Goal: Transaction & Acquisition: Download file/media

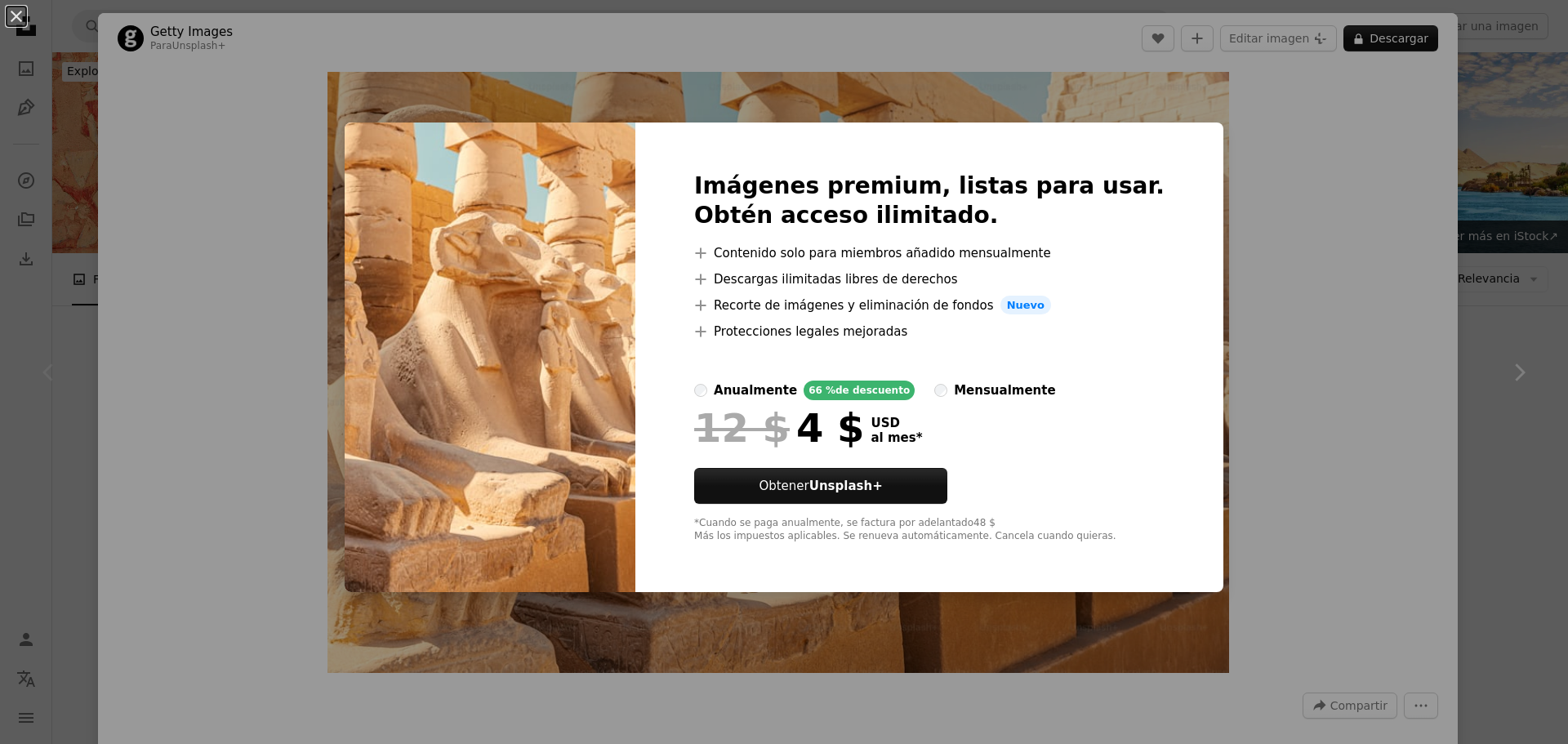
click at [944, 72] on div "An X shape Imágenes premium, listas para usar. Obtén acceso ilimitado. A plus s…" at bounding box center [784, 372] width 1568 height 744
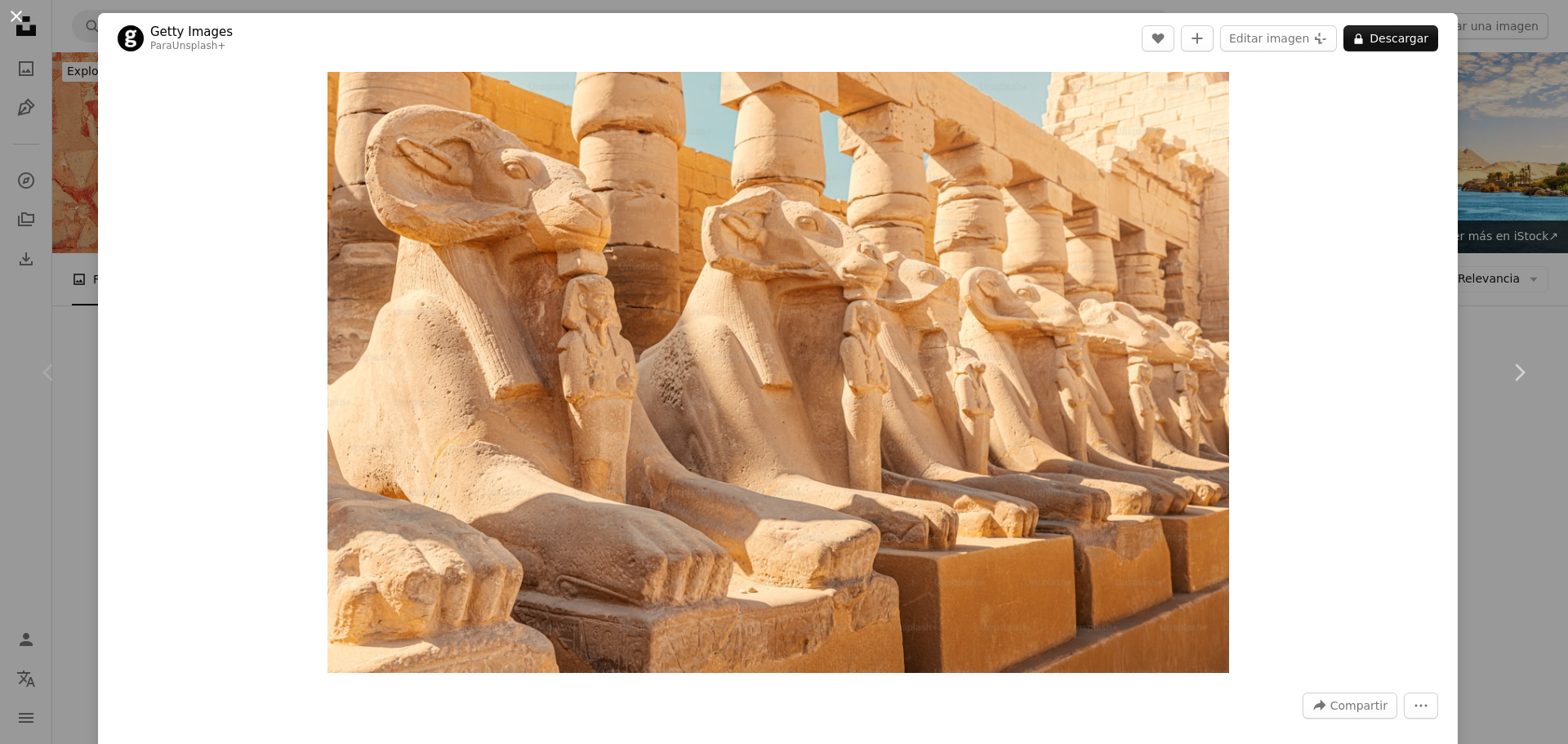
click at [14, 17] on button "An X shape" at bounding box center [16, 16] width 19 height 19
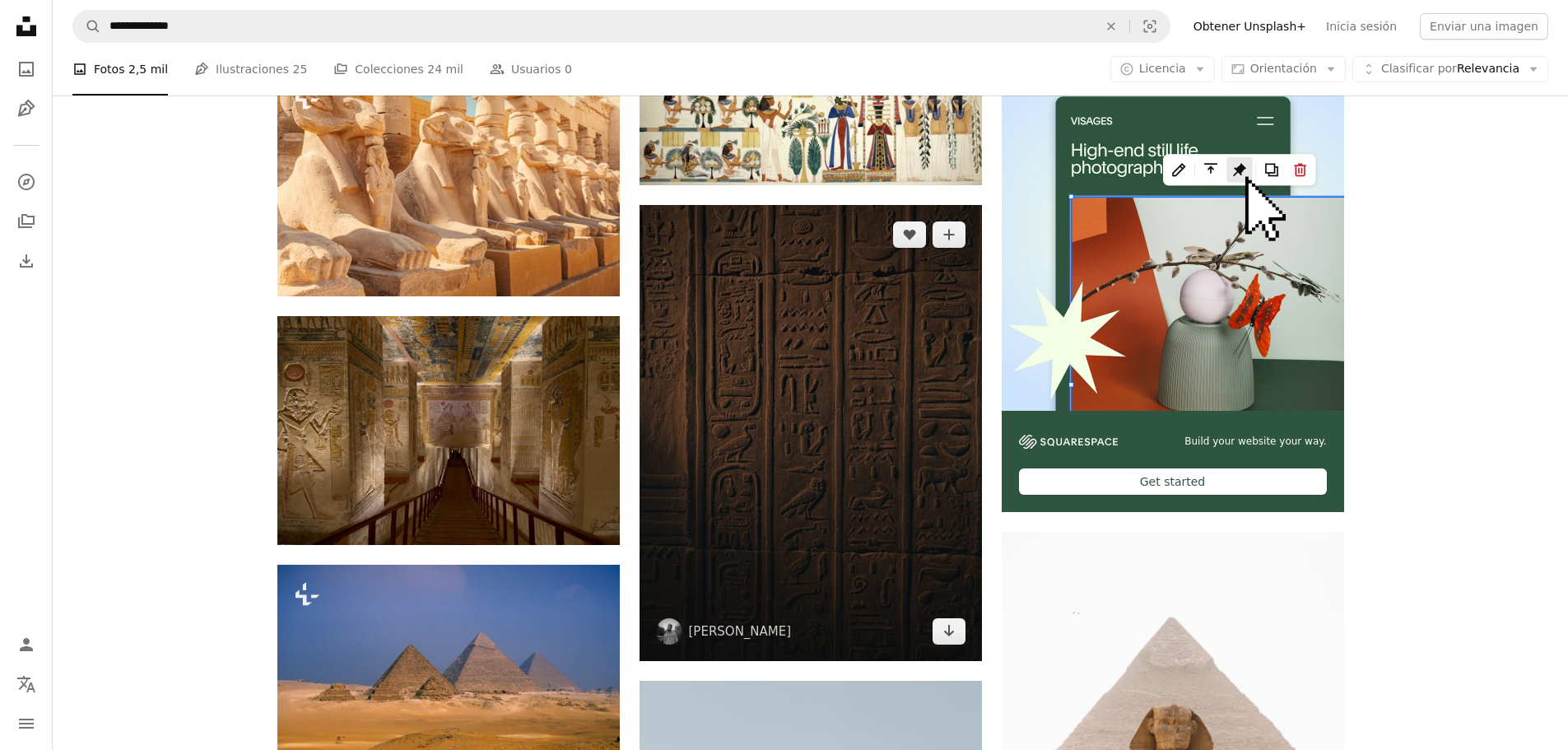
scroll to position [412, 0]
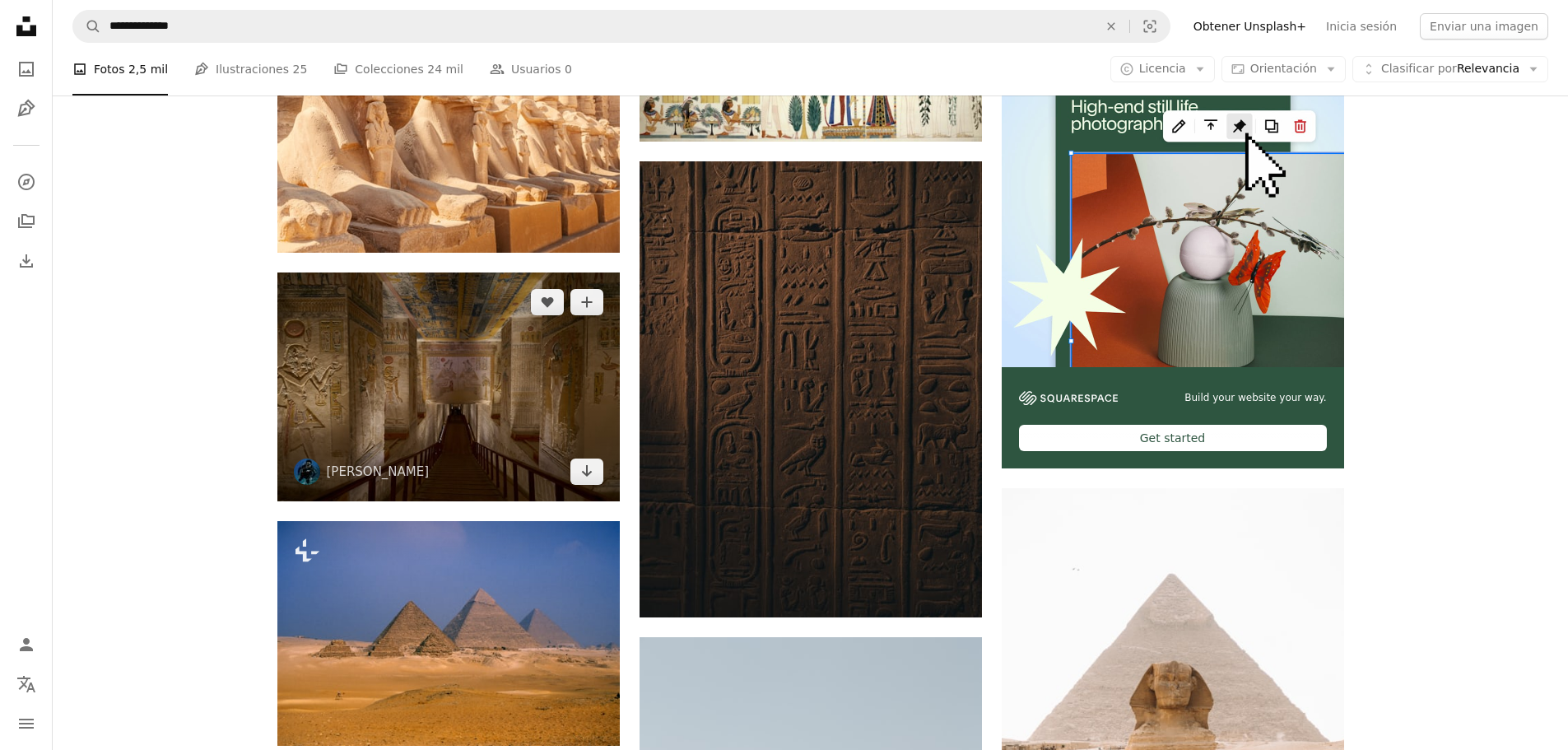
click at [476, 389] on img at bounding box center [448, 387] width 342 height 228
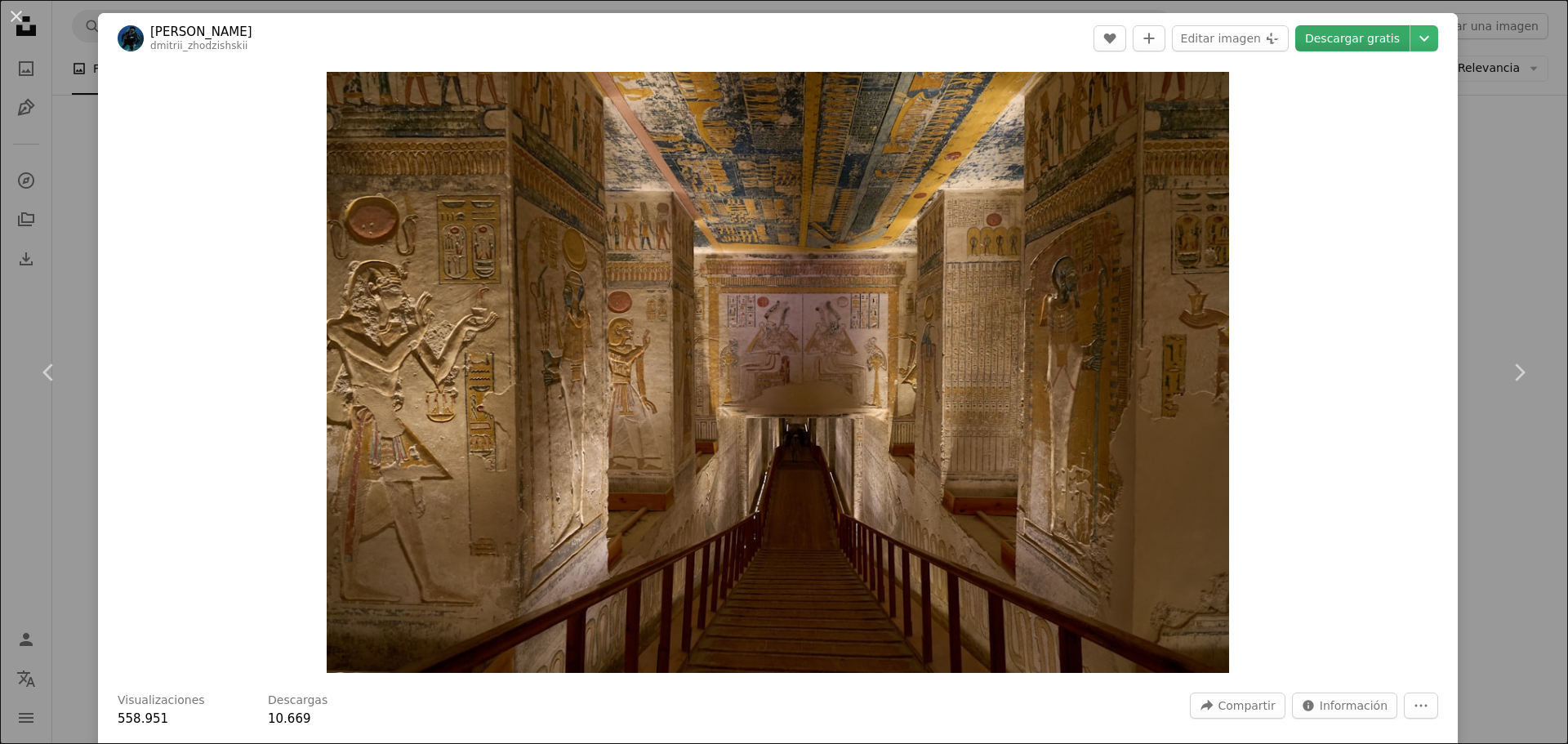
click at [1352, 35] on link "Descargar gratis" at bounding box center [1352, 39] width 115 height 26
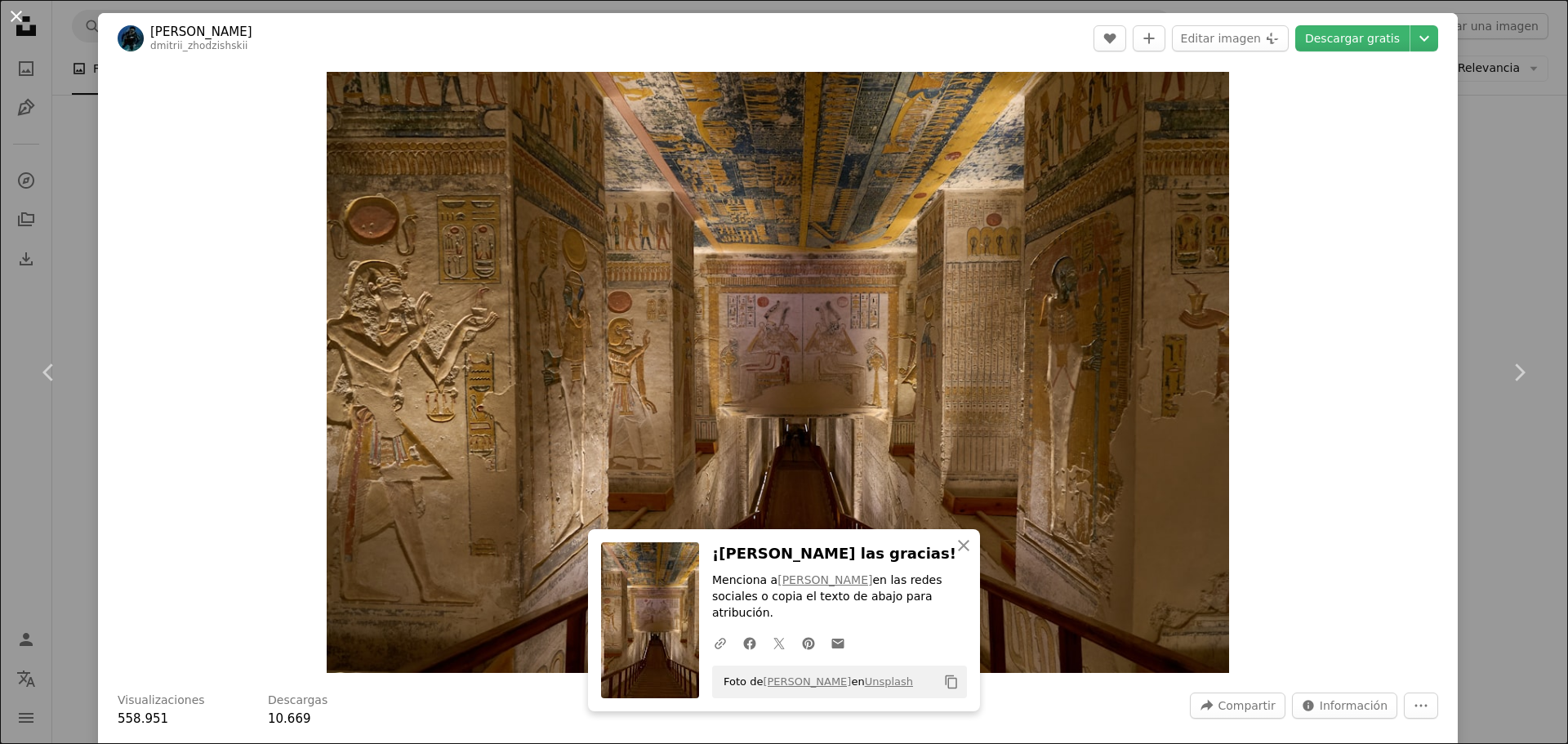
click at [17, 19] on button "An X shape" at bounding box center [16, 16] width 19 height 19
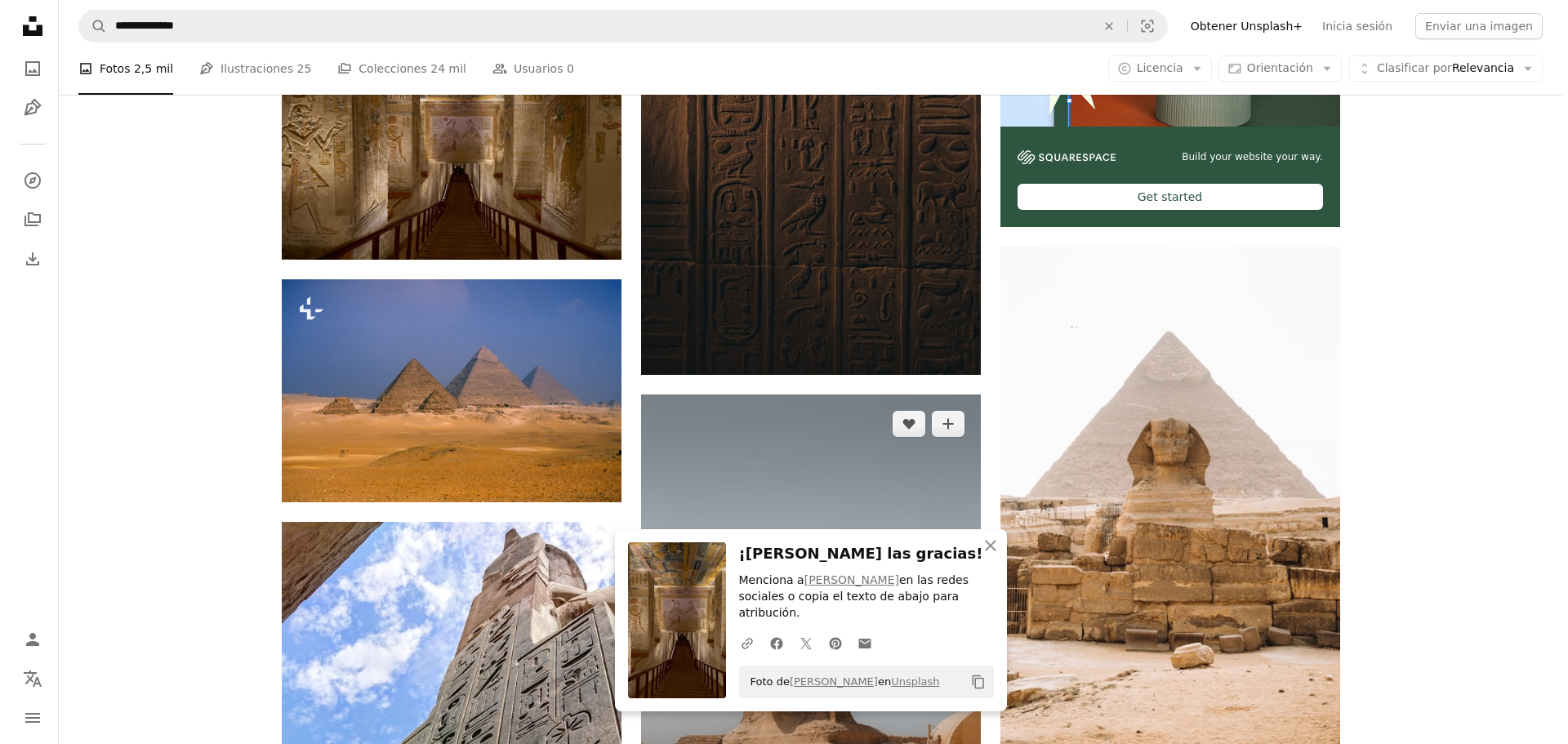
scroll to position [653, 0]
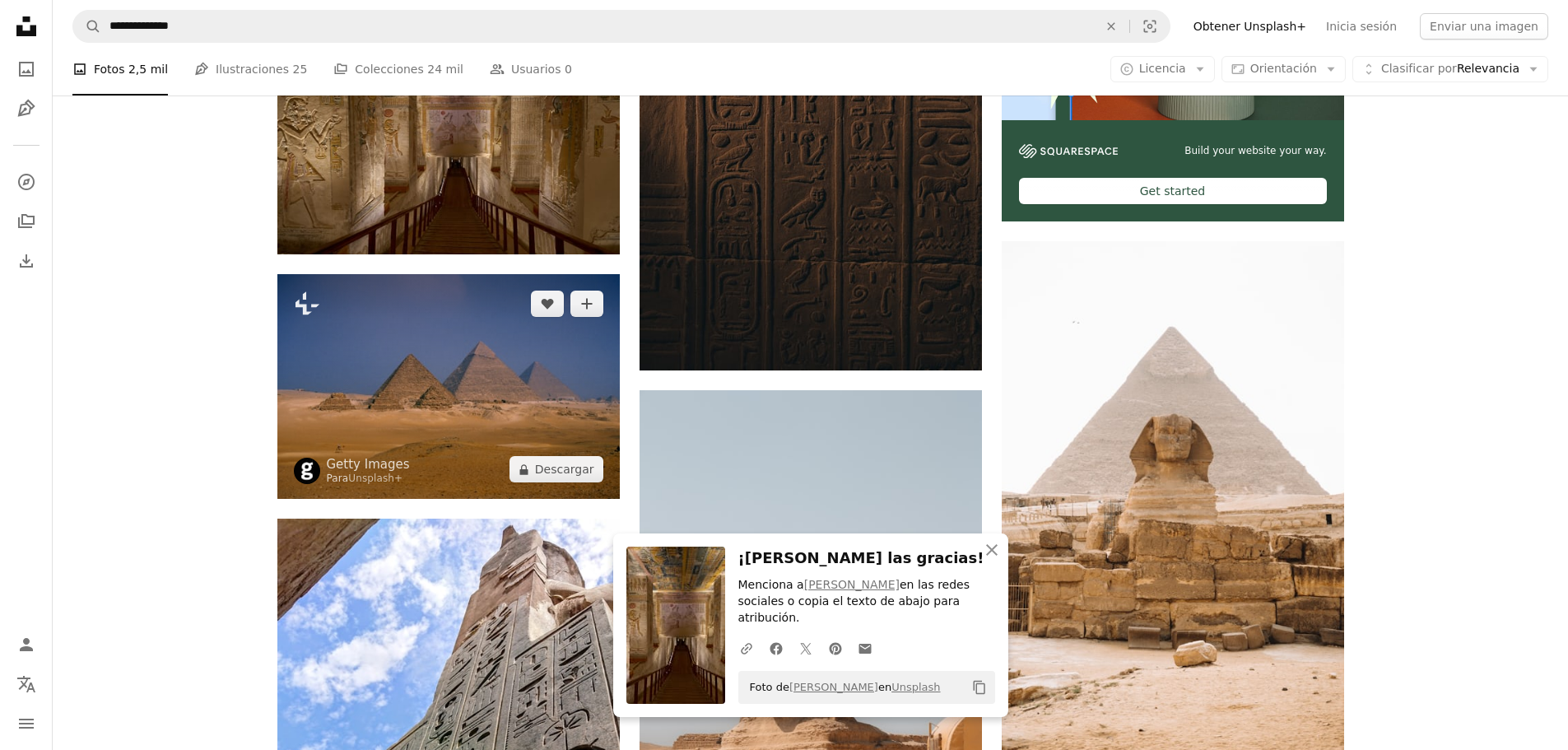
click at [414, 409] on img at bounding box center [448, 387] width 342 height 226
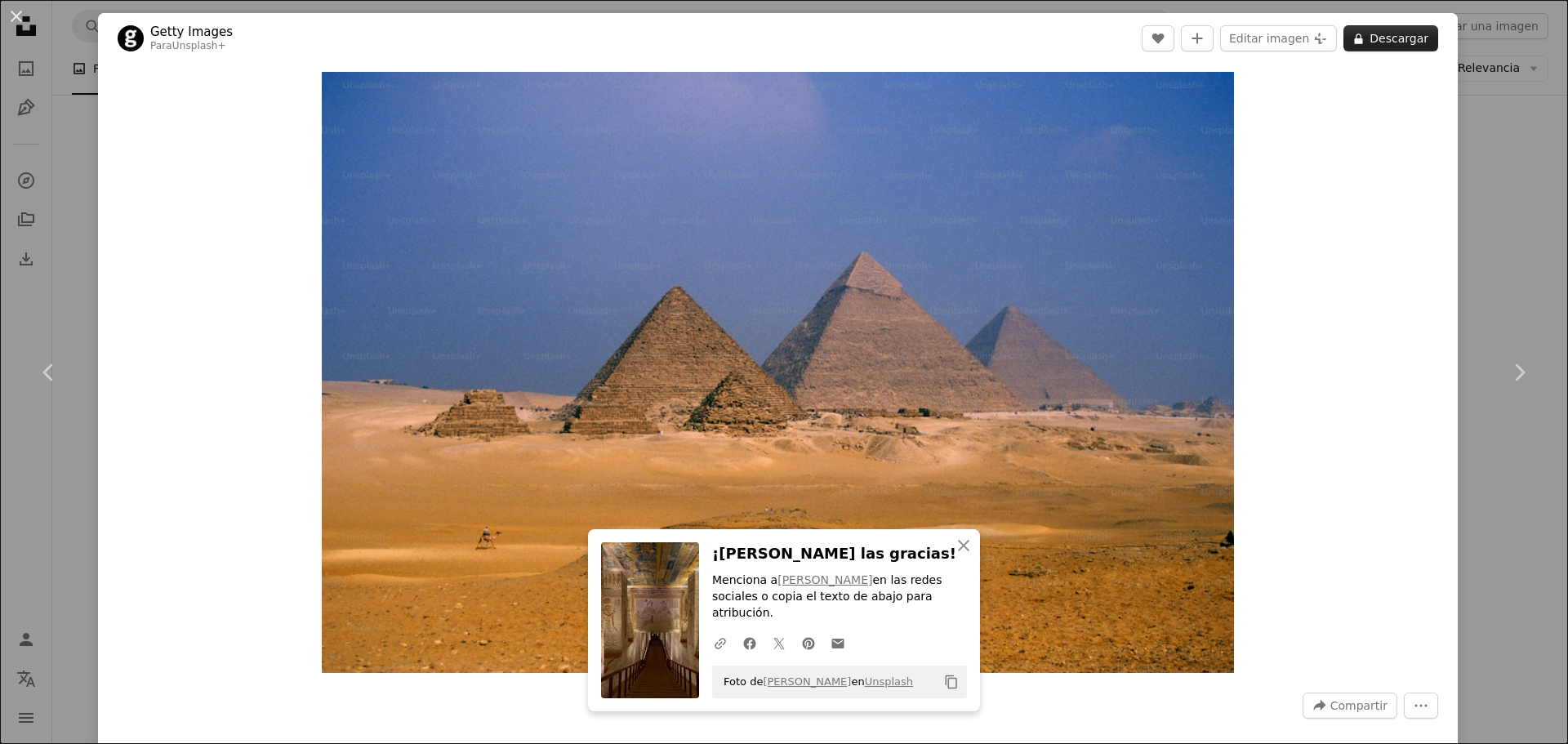
click at [1375, 42] on button "A lock Descargar" at bounding box center [1390, 39] width 95 height 26
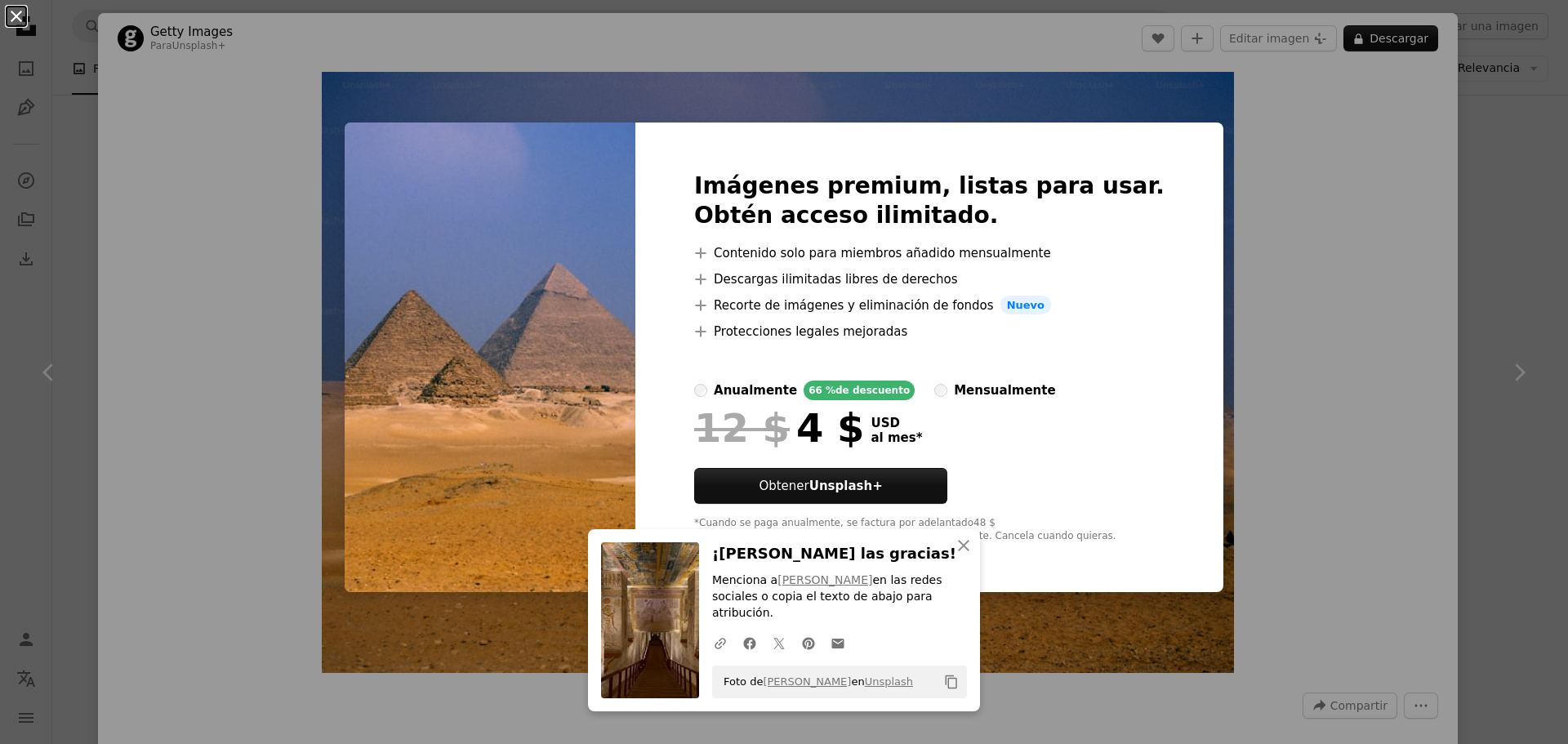
click at [12, 18] on button "An X shape" at bounding box center [16, 16] width 19 height 19
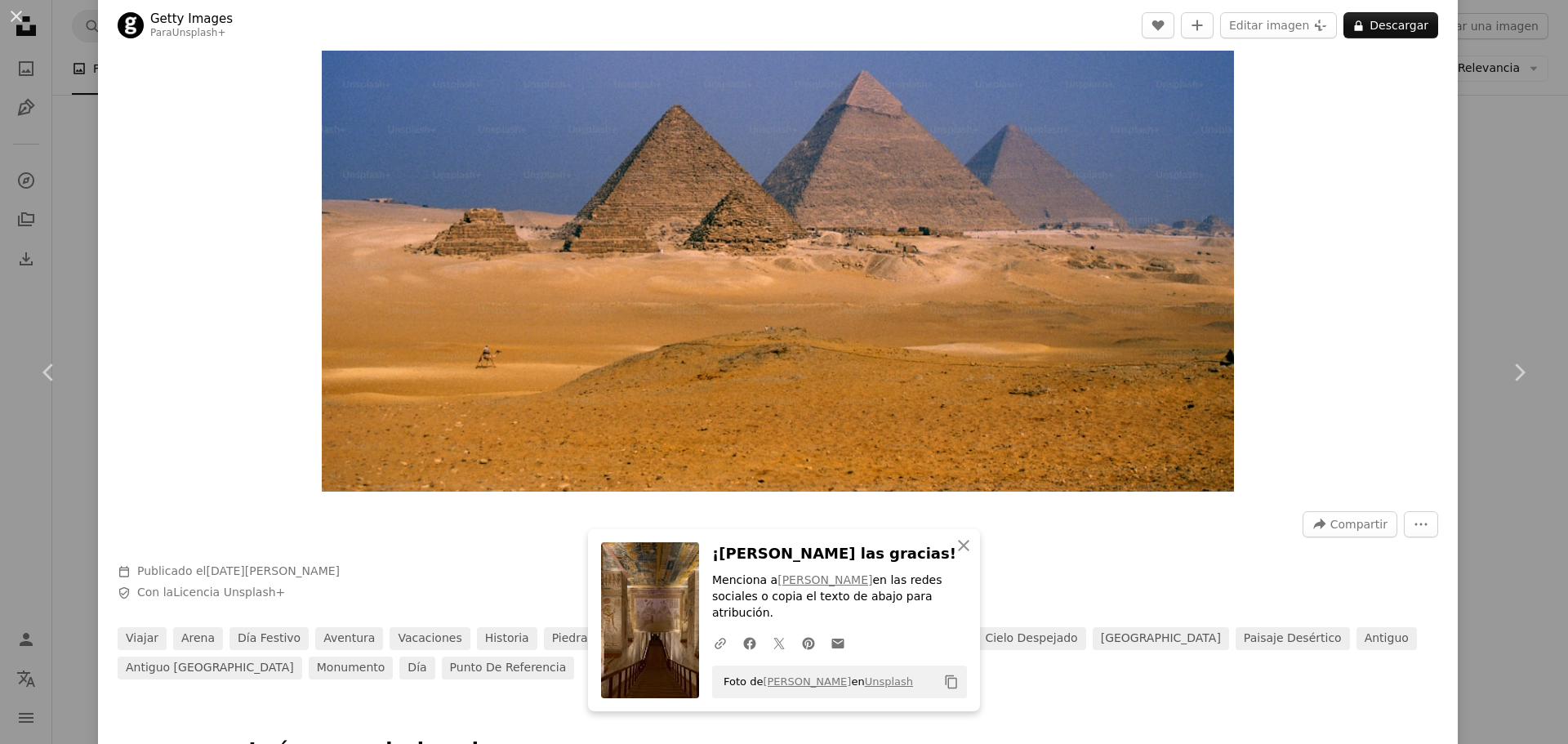
scroll to position [408, 0]
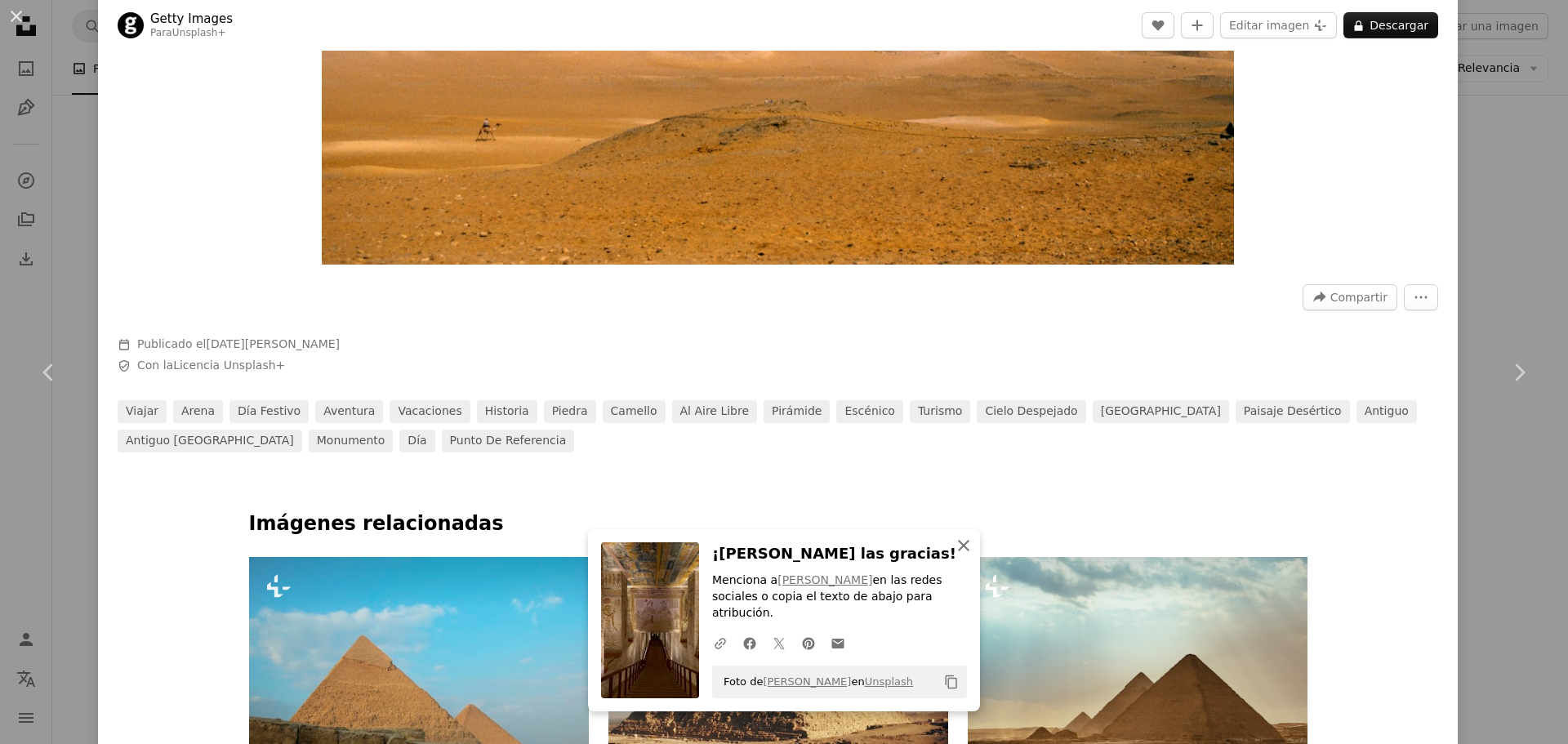
click at [959, 555] on icon "An X shape" at bounding box center [963, 545] width 19 height 19
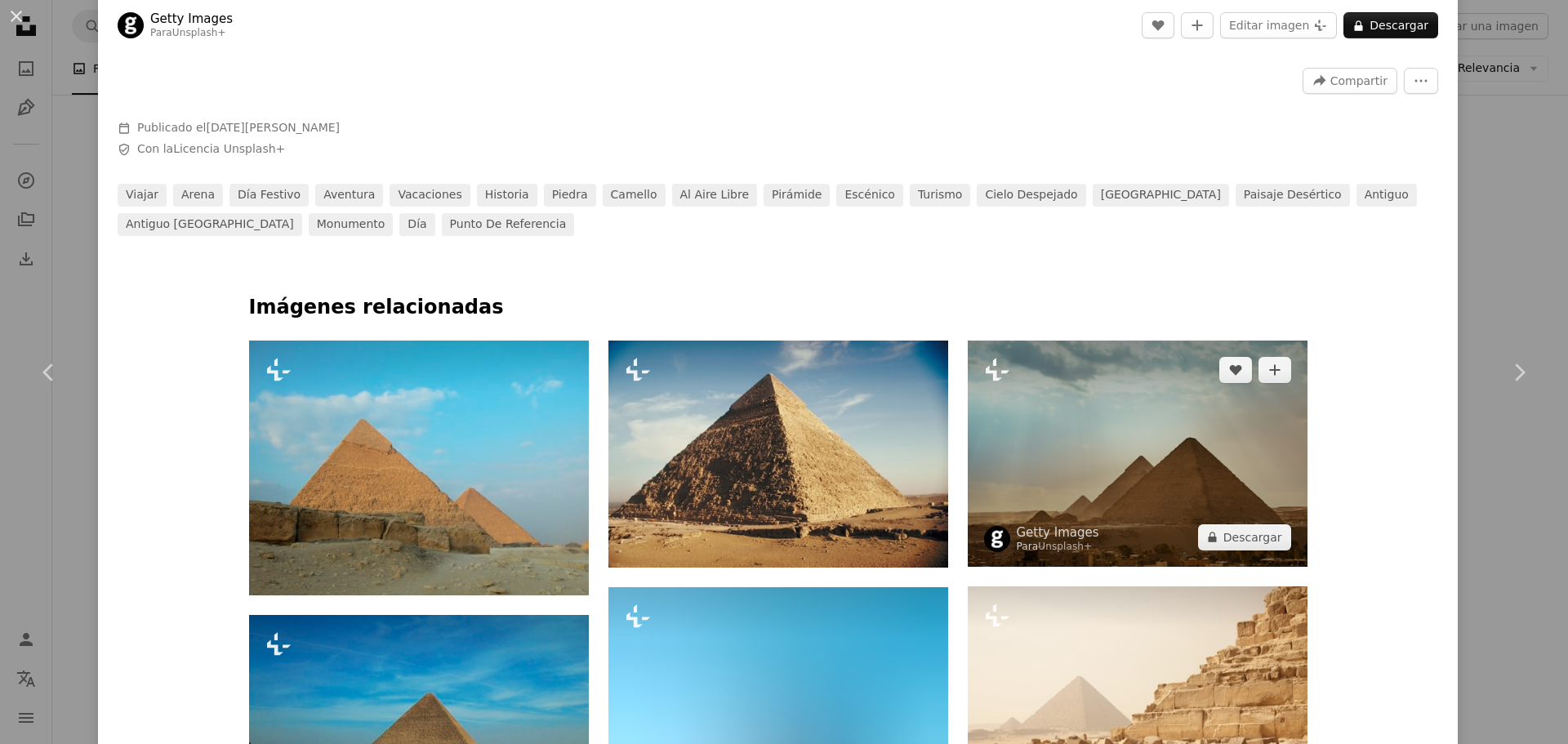
scroll to position [653, 0]
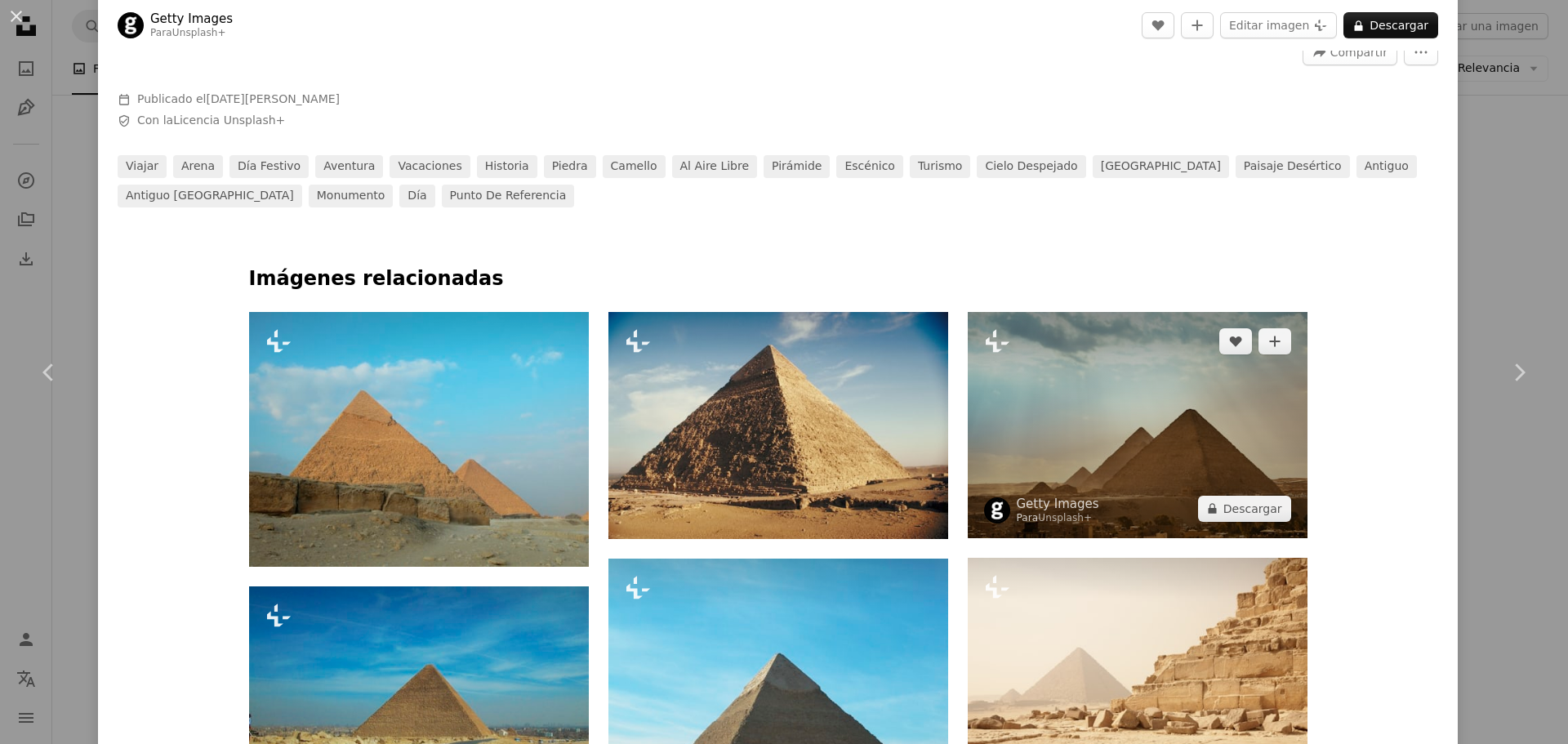
click at [1139, 422] on img at bounding box center [1138, 425] width 339 height 227
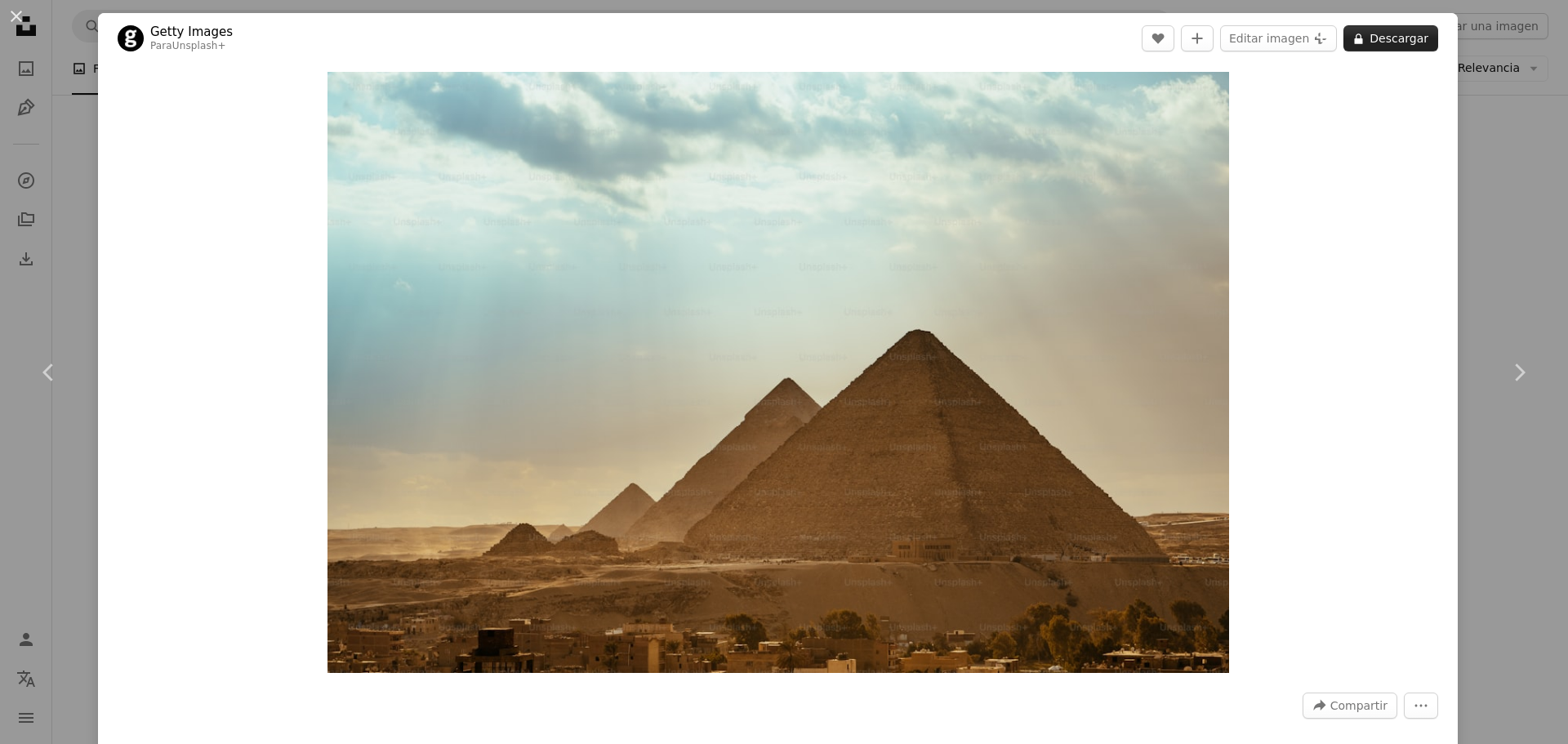
click at [1378, 48] on button "A lock Descargar" at bounding box center [1390, 39] width 95 height 26
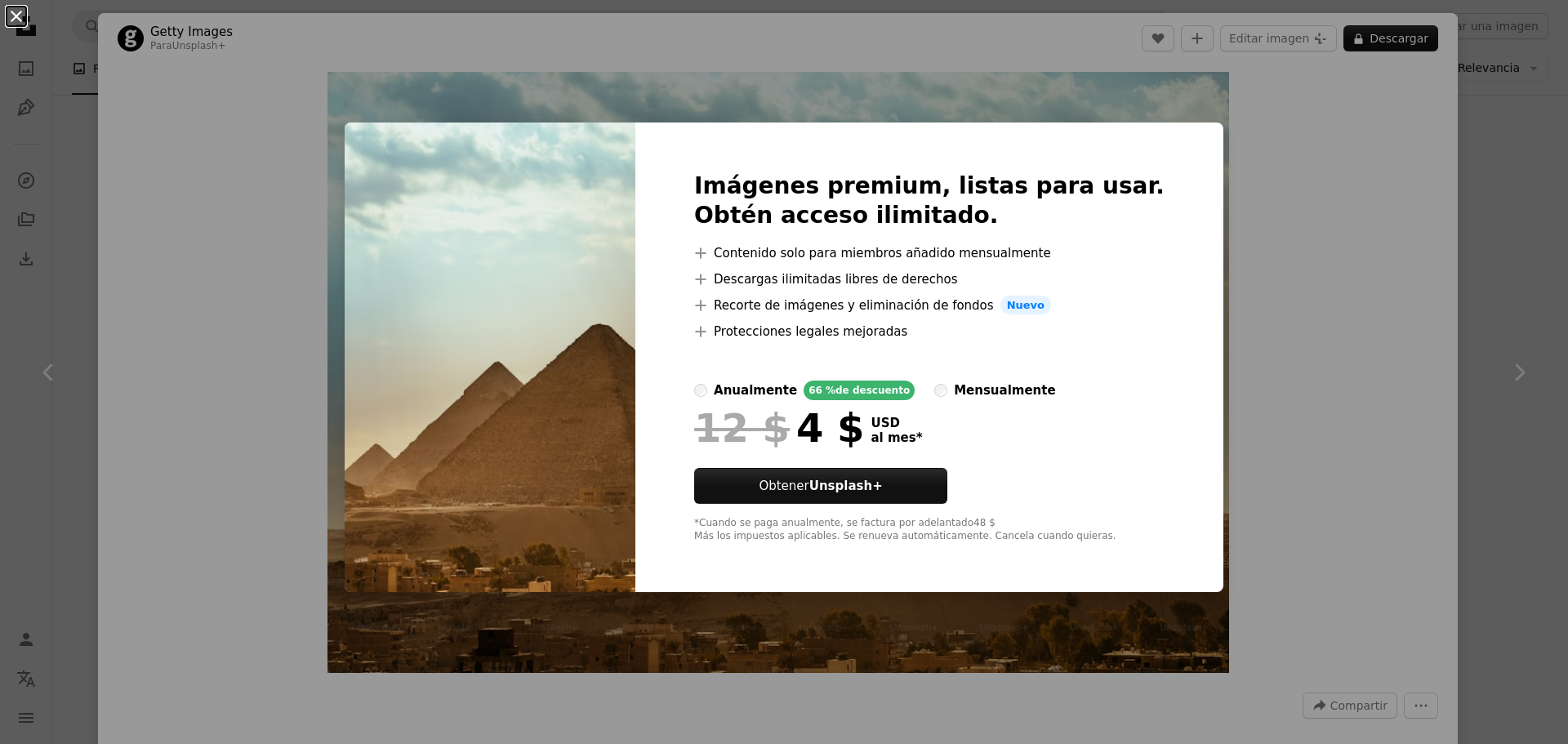
click at [13, 21] on button "An X shape" at bounding box center [16, 16] width 19 height 19
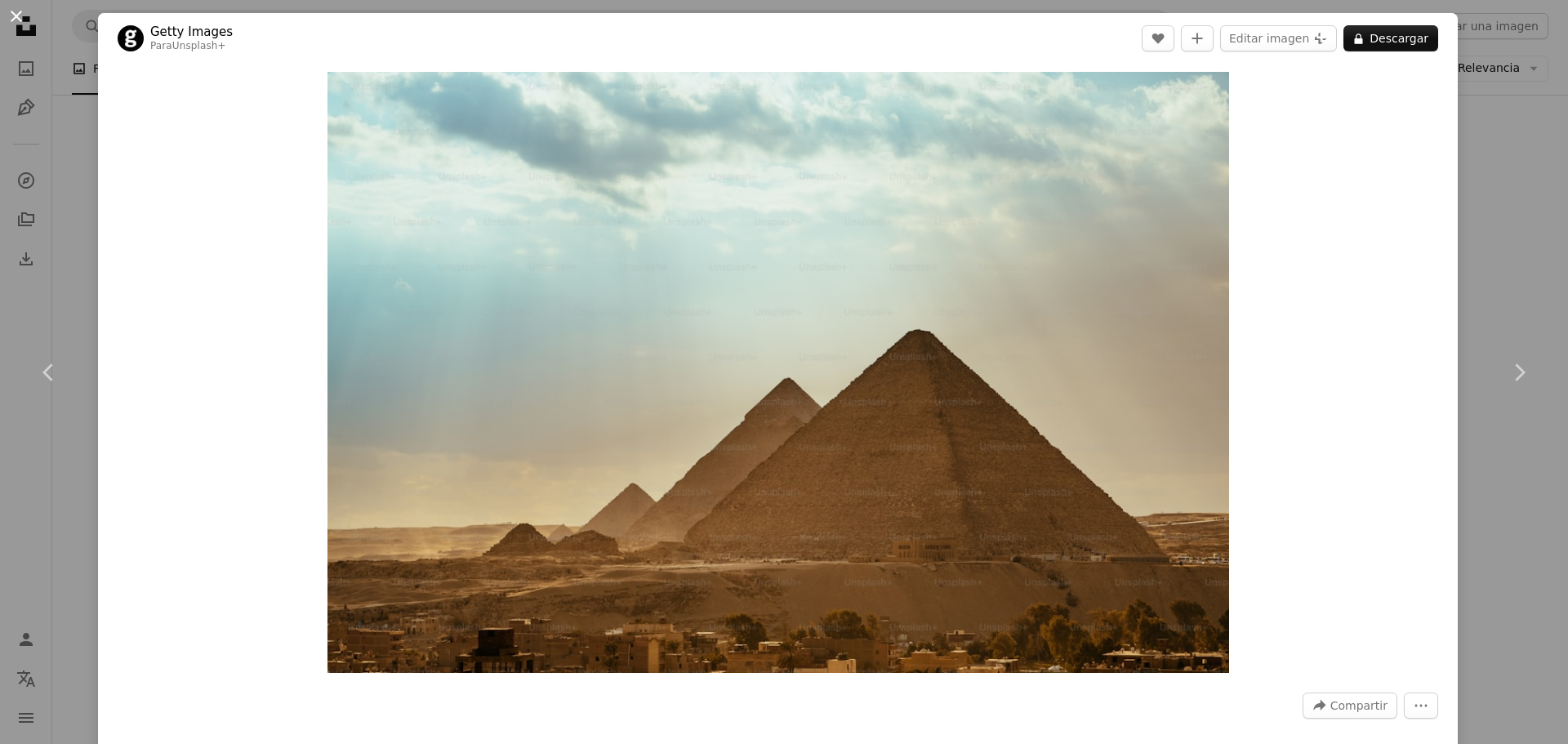
click at [13, 18] on button "An X shape" at bounding box center [16, 16] width 19 height 19
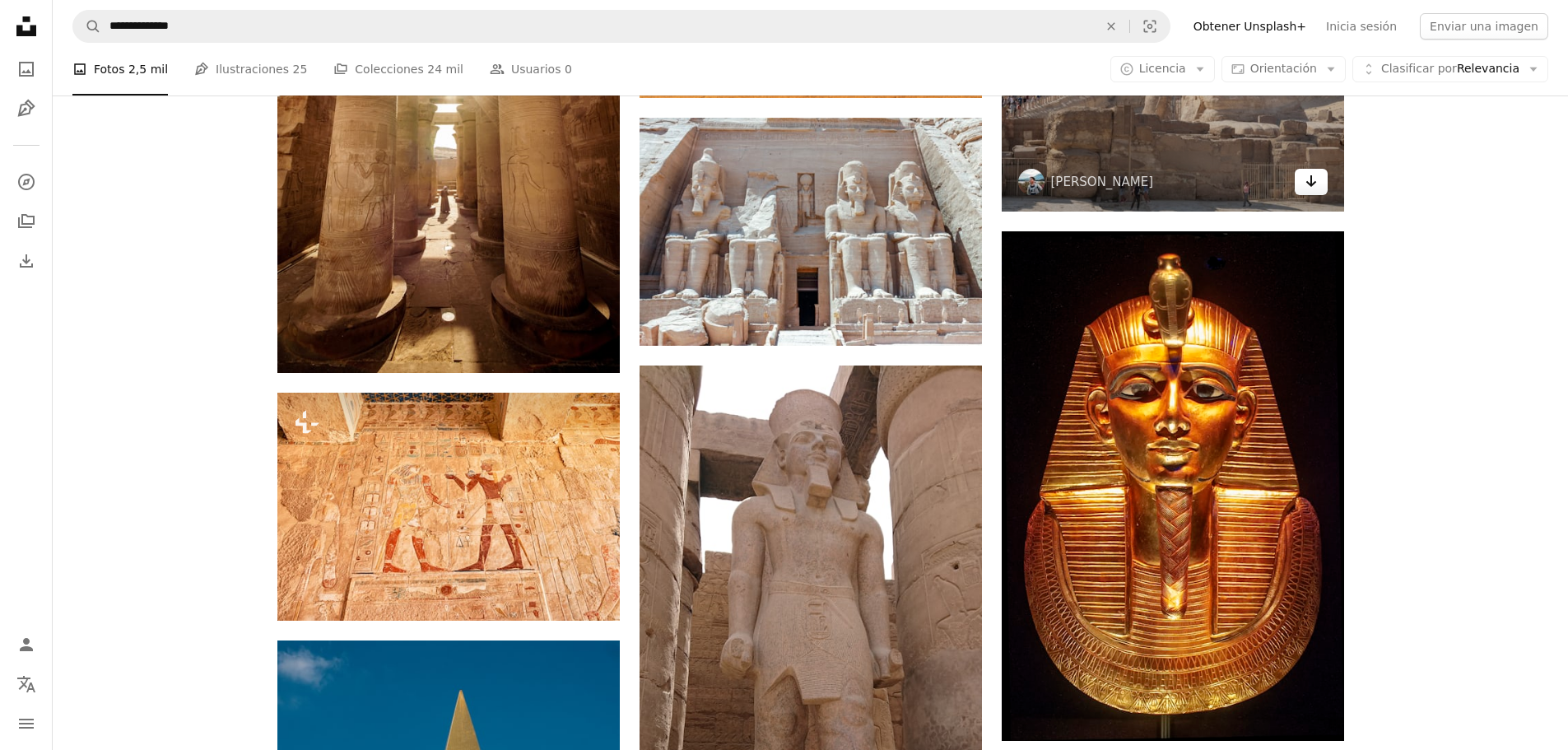
scroll to position [1976, 0]
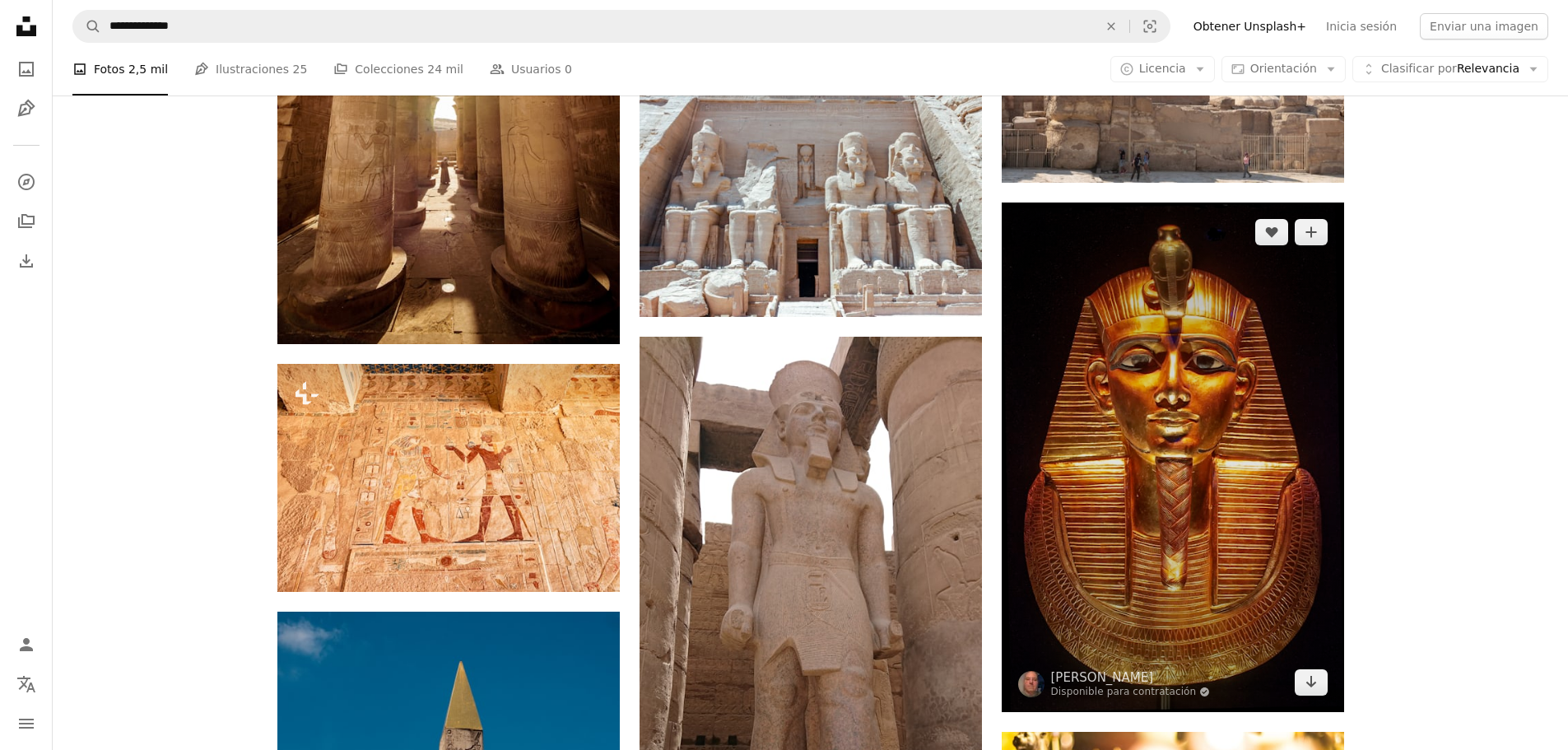
click at [1177, 447] on img at bounding box center [1172, 457] width 342 height 510
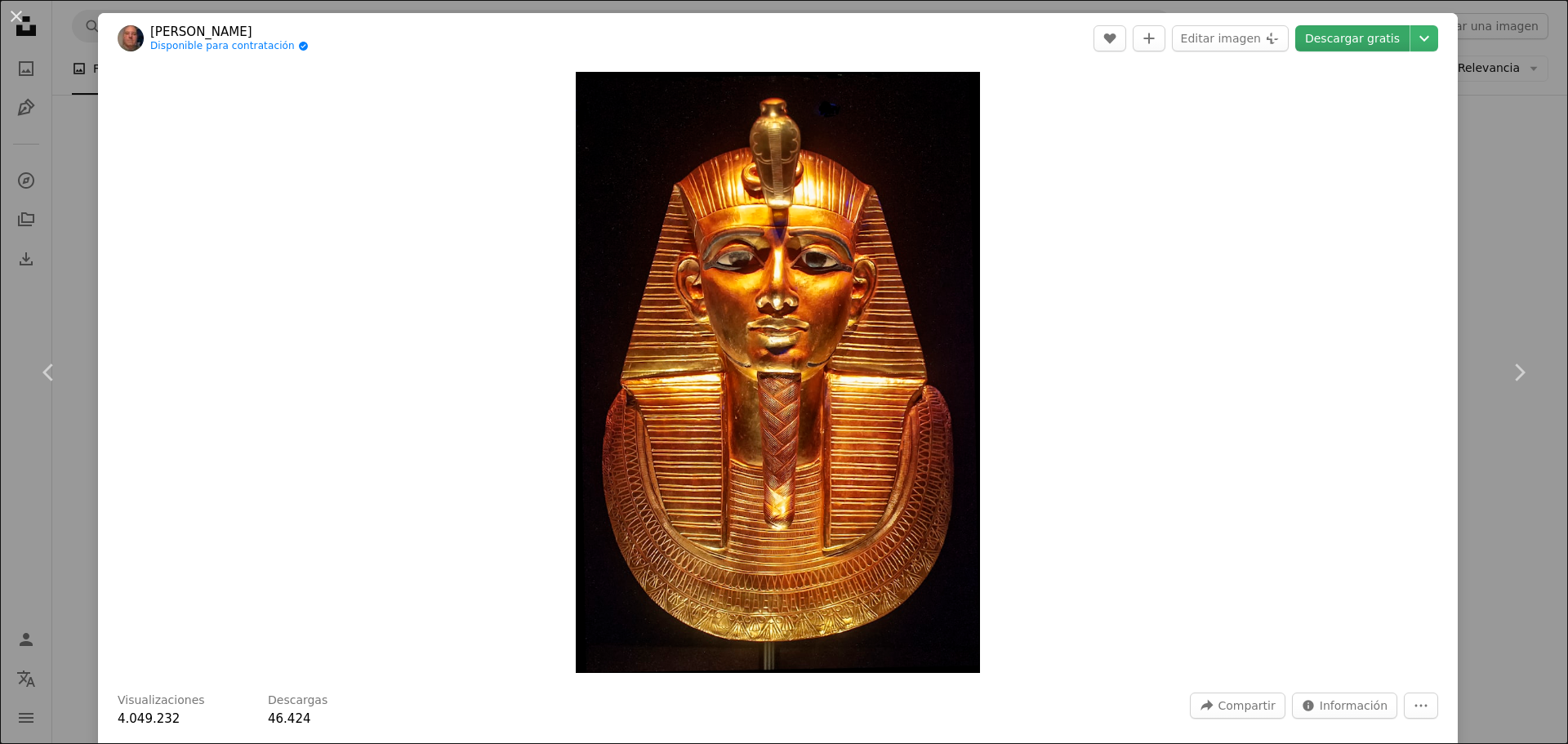
click at [1321, 33] on link "Descargar gratis" at bounding box center [1352, 39] width 115 height 26
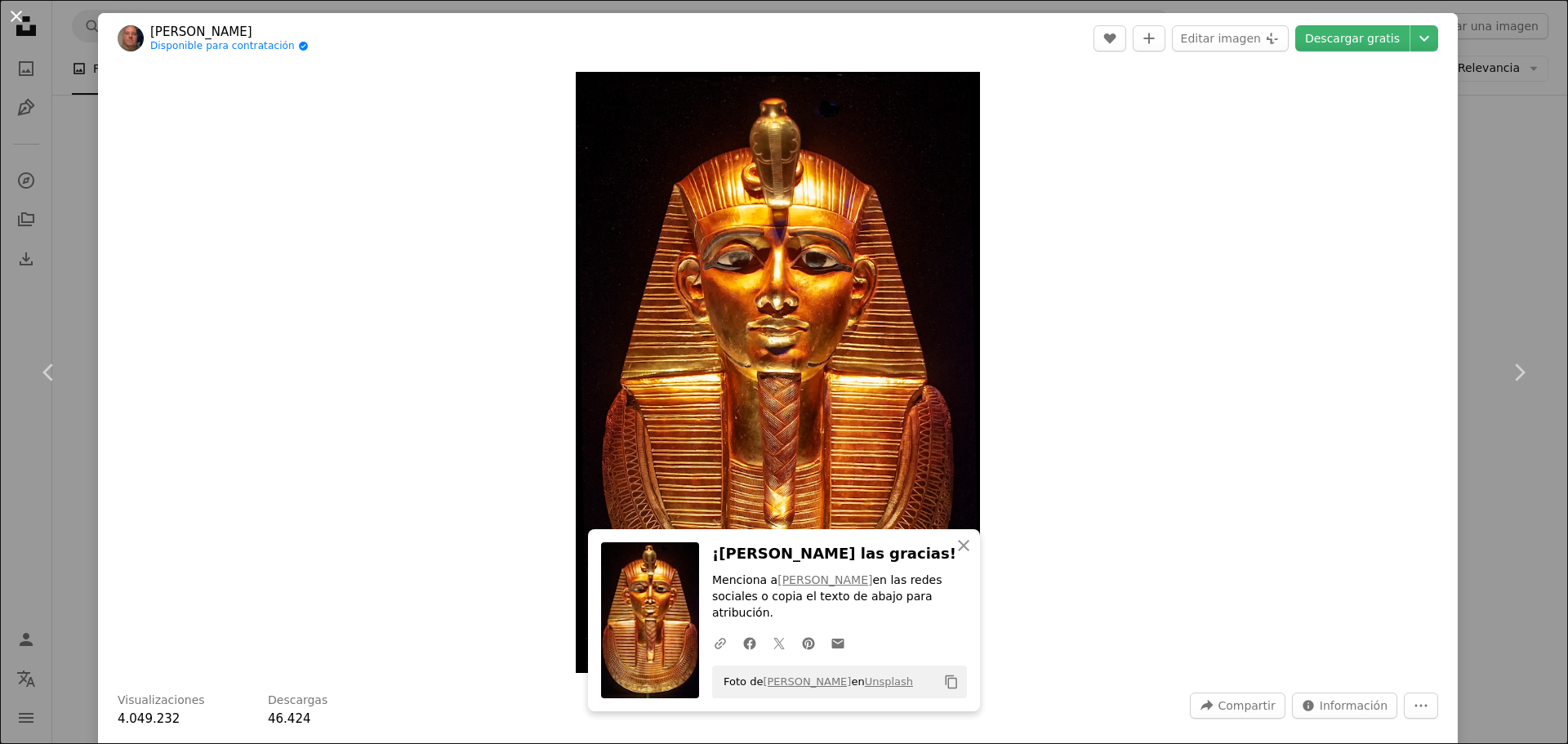
click at [7, 19] on button "An X shape" at bounding box center [16, 16] width 19 height 19
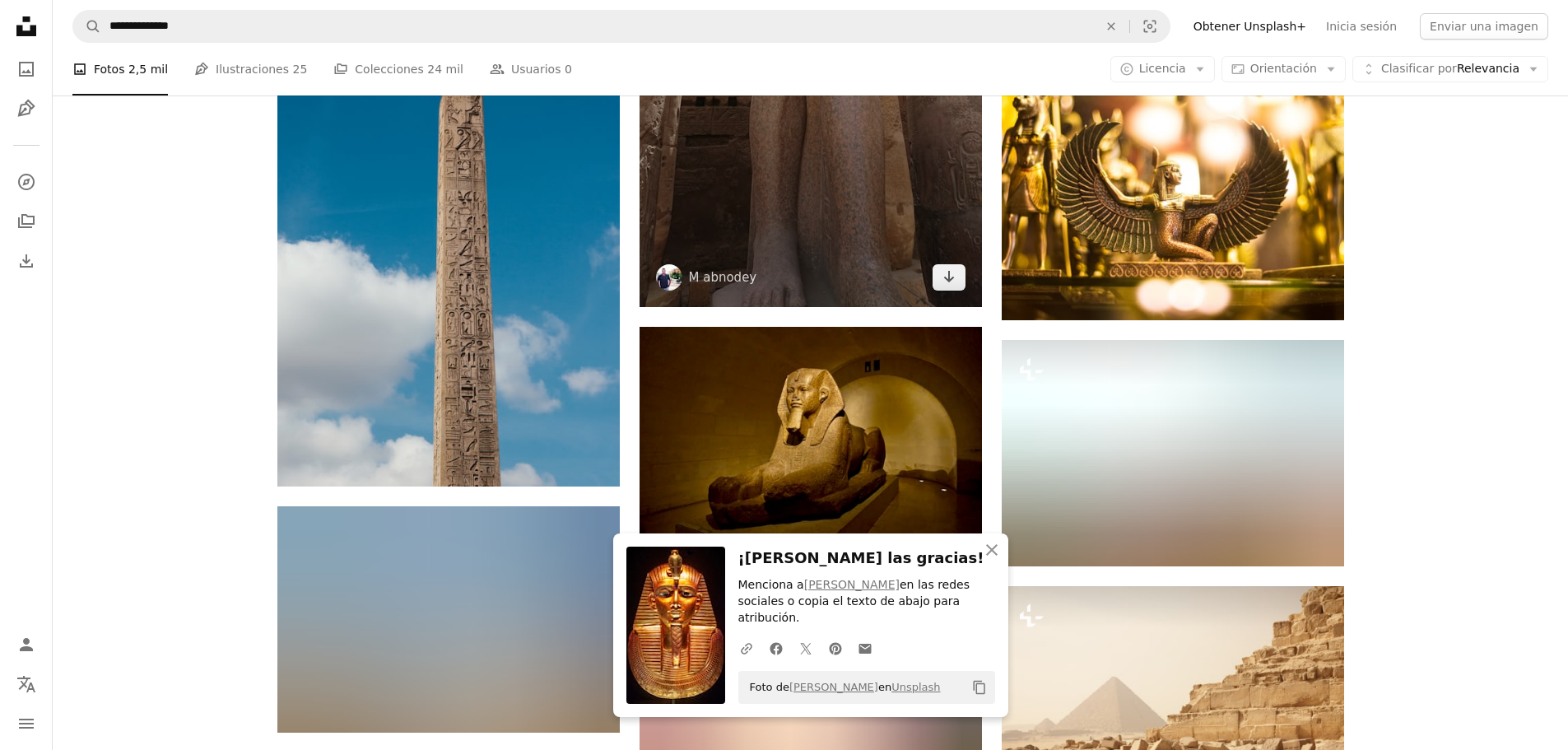
scroll to position [2635, 0]
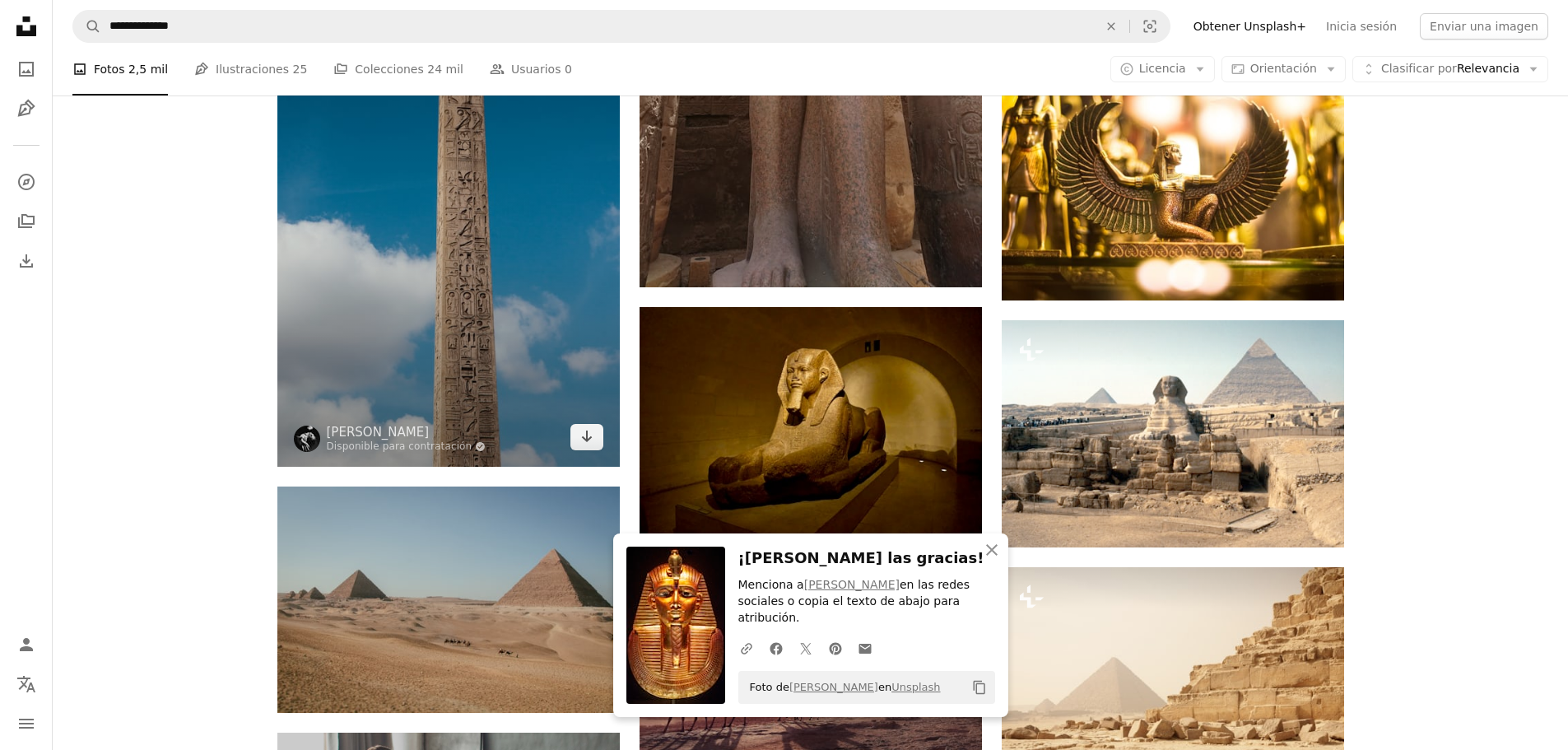
click at [460, 244] on img at bounding box center [448, 210] width 342 height 514
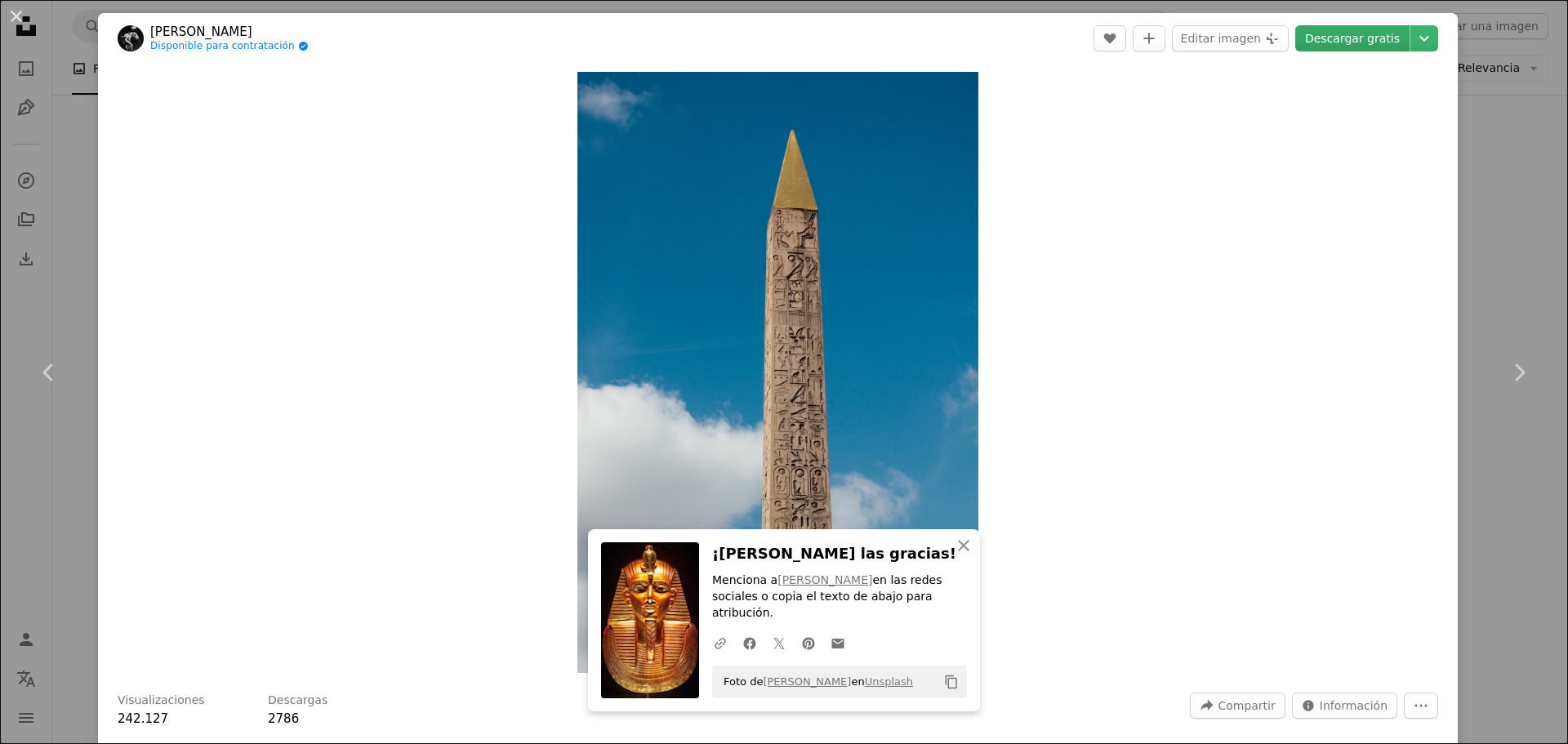
click at [1350, 32] on link "Descargar gratis" at bounding box center [1352, 39] width 115 height 26
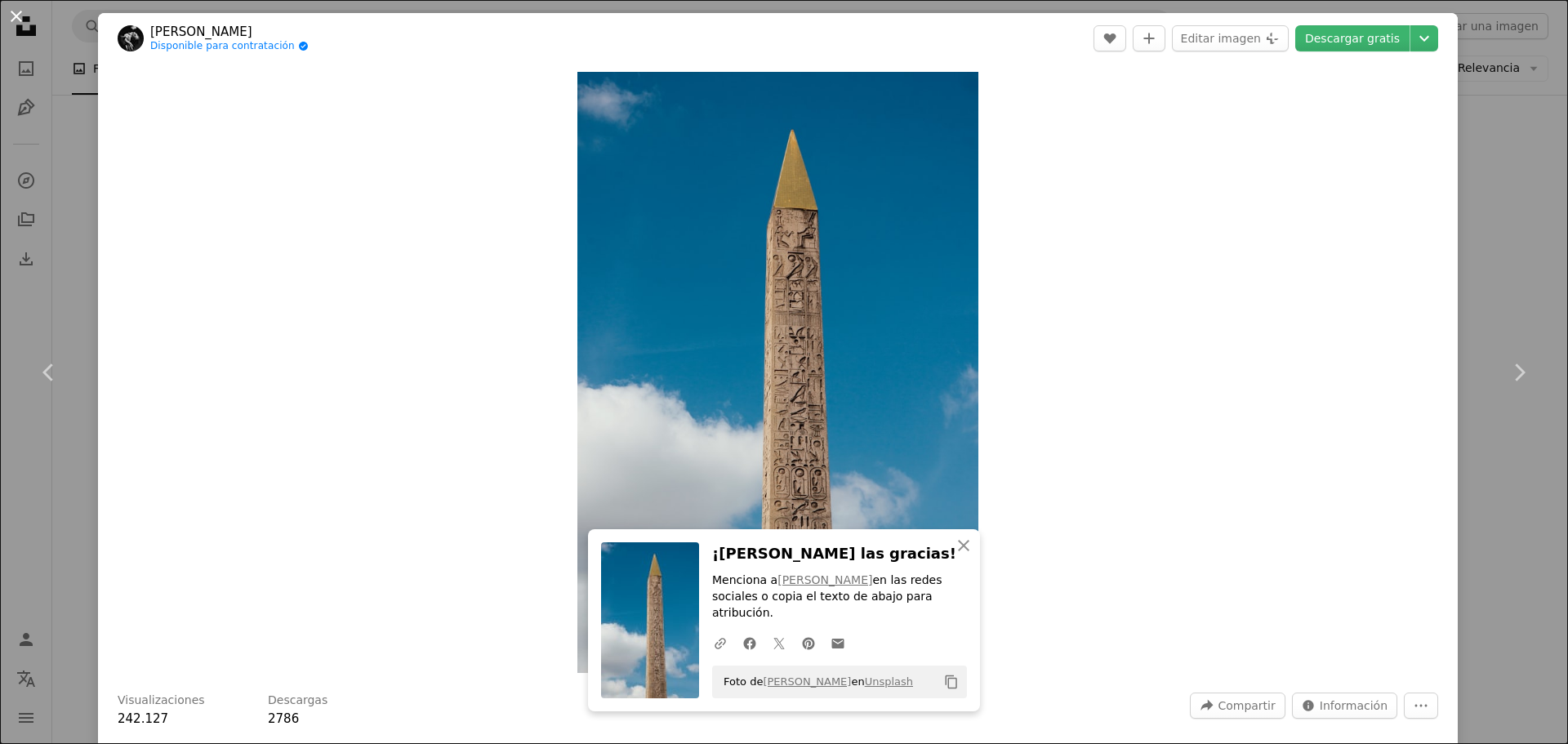
click at [12, 17] on button "An X shape" at bounding box center [16, 16] width 19 height 19
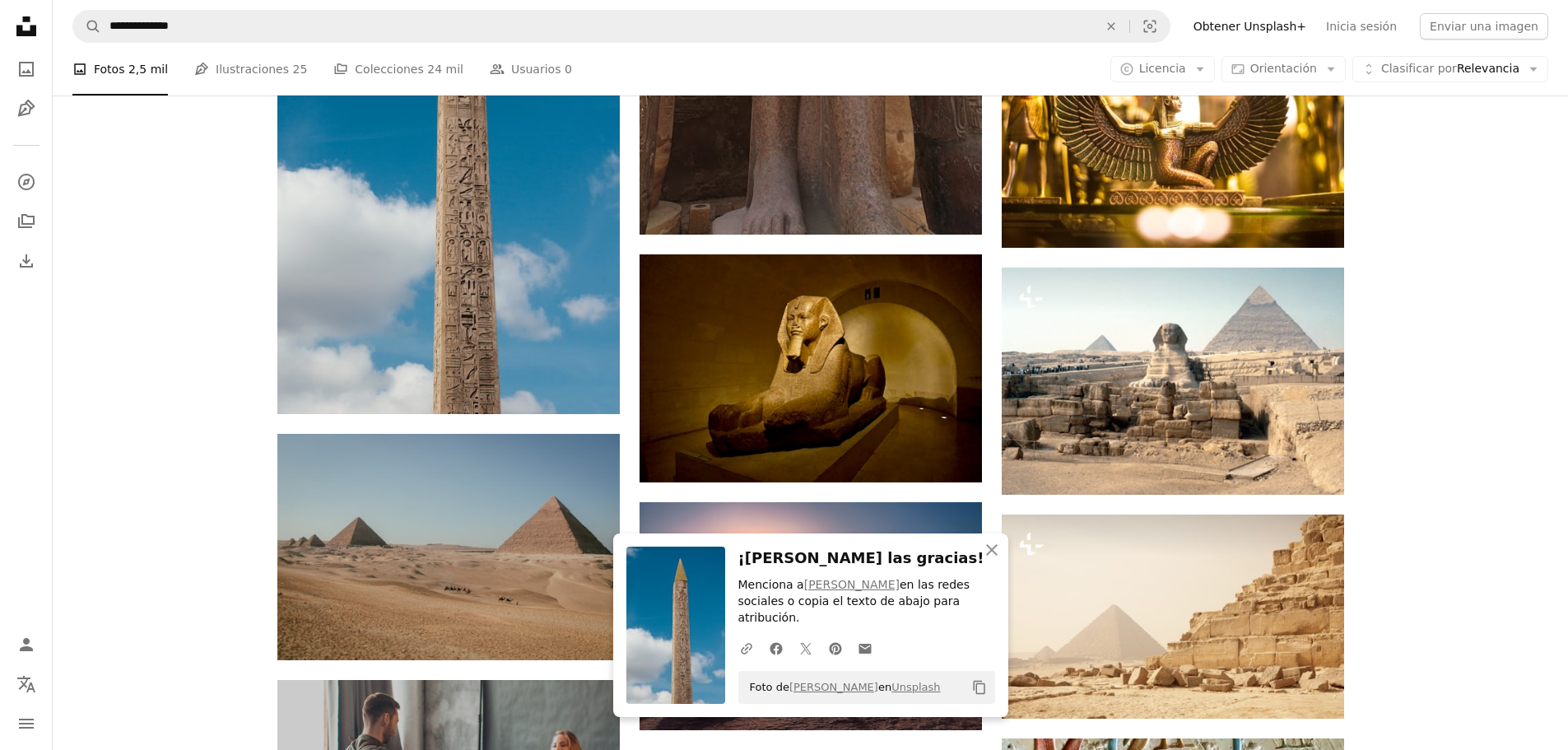
scroll to position [2717, 0]
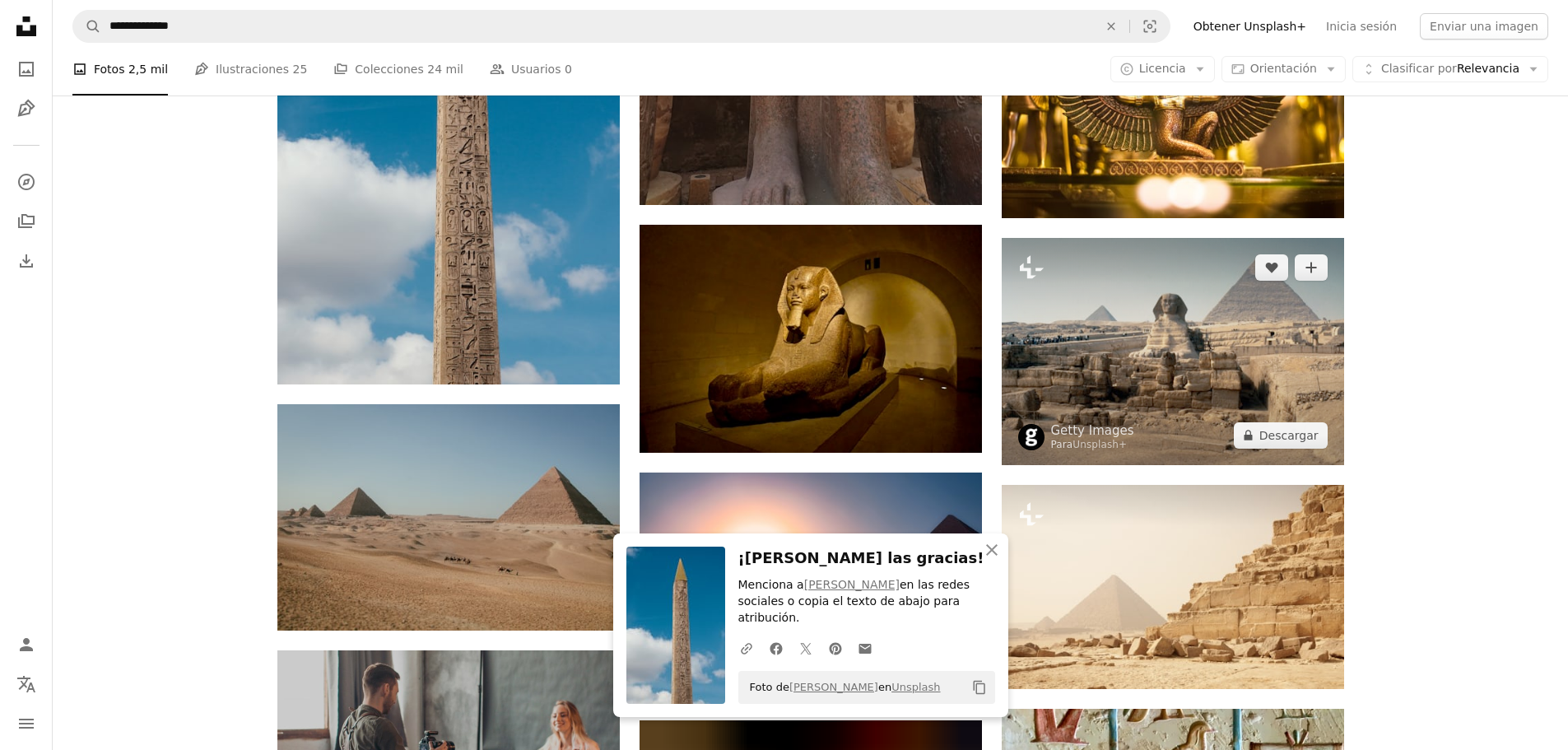
click at [1193, 344] on img at bounding box center [1172, 350] width 342 height 227
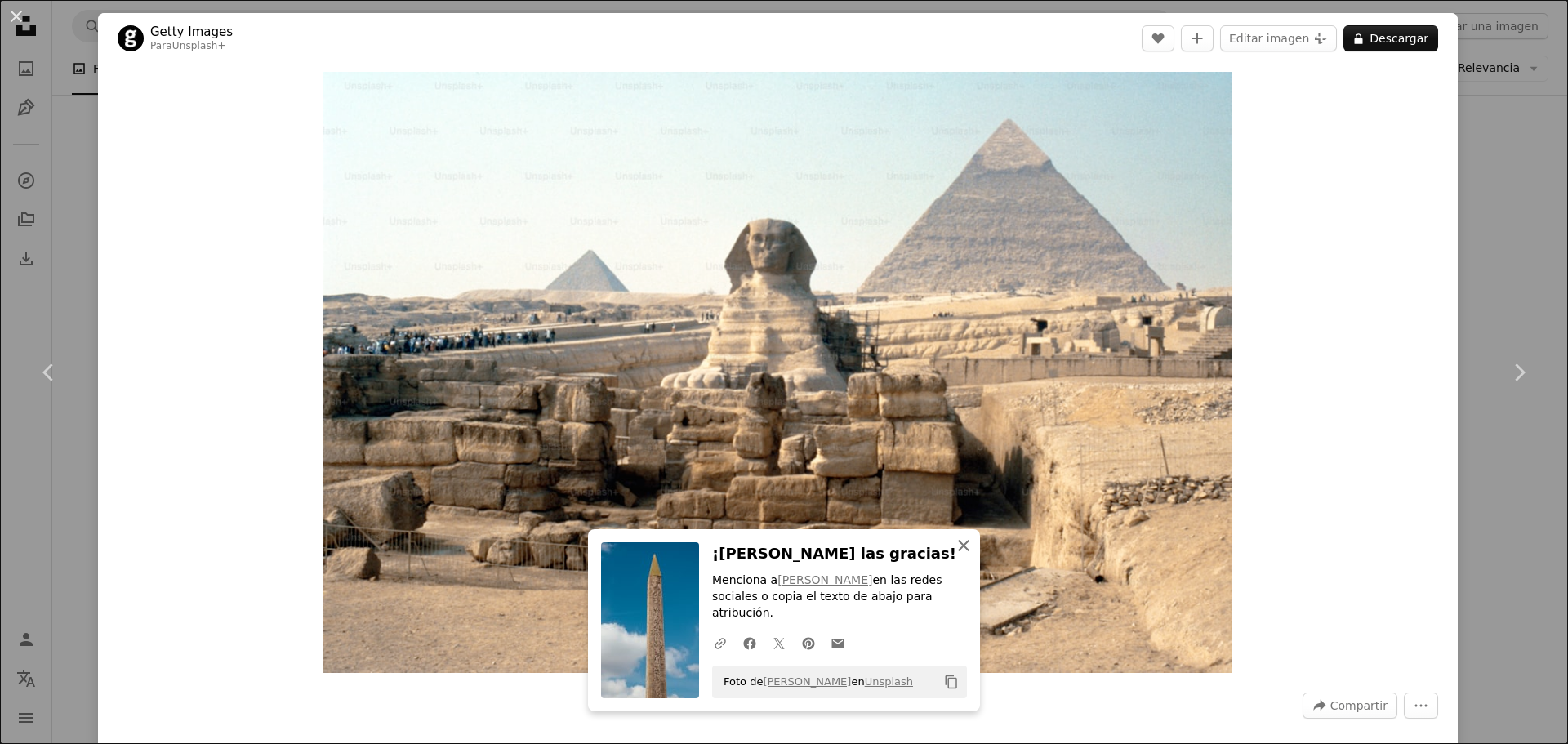
click at [963, 555] on icon "An X shape" at bounding box center [963, 545] width 19 height 19
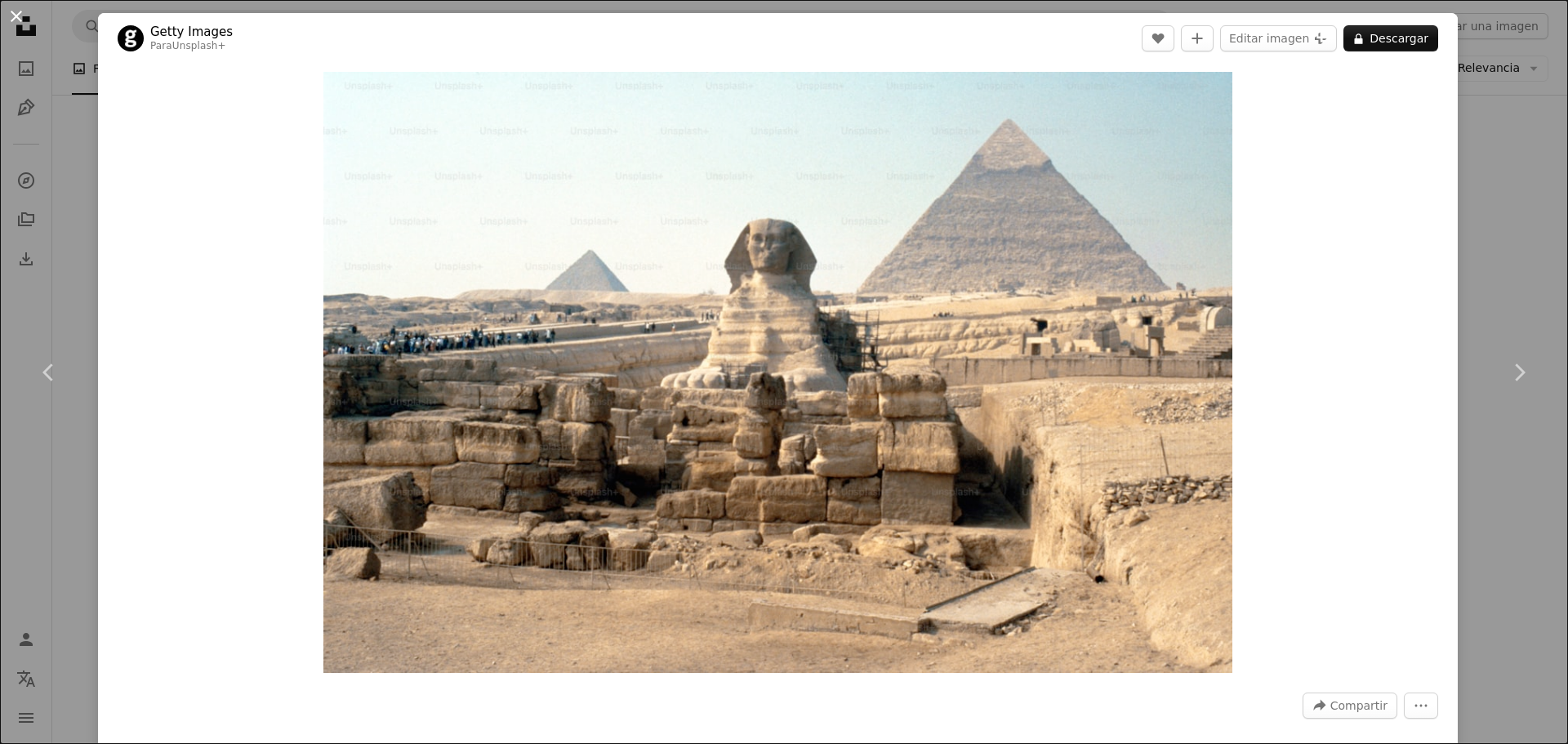
click at [19, 14] on button "An X shape" at bounding box center [16, 16] width 19 height 19
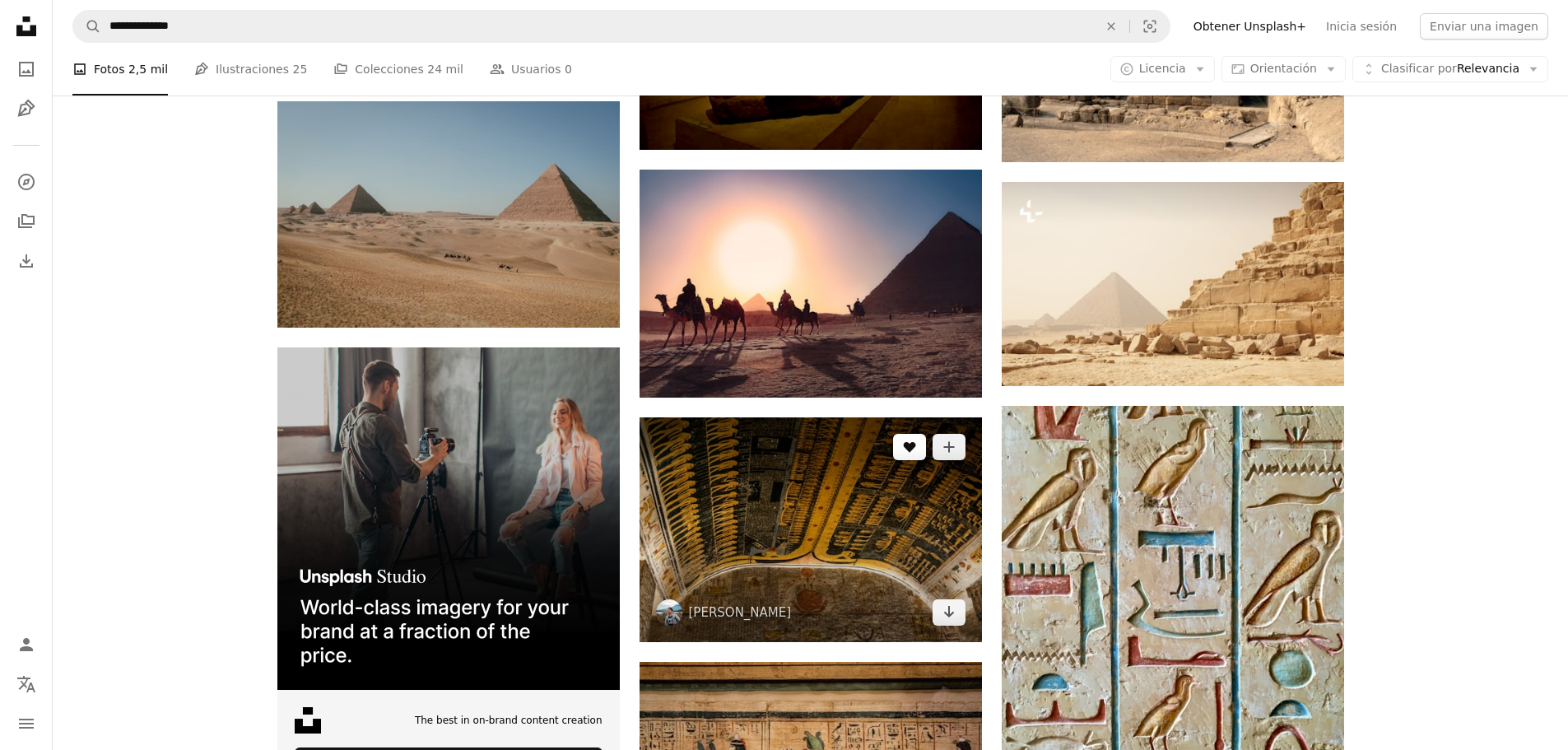
scroll to position [3046, 0]
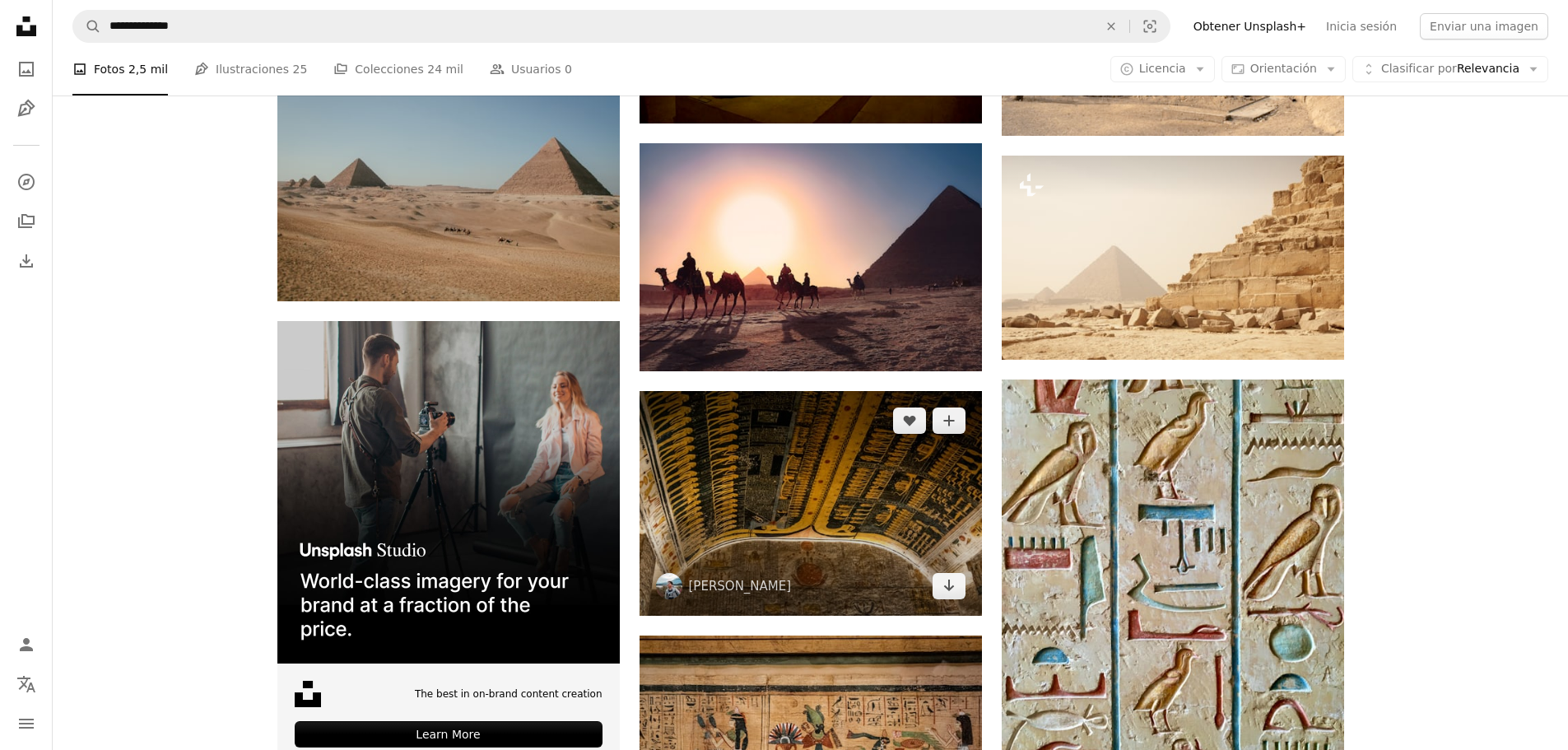
click at [810, 502] on img at bounding box center [811, 503] width 342 height 225
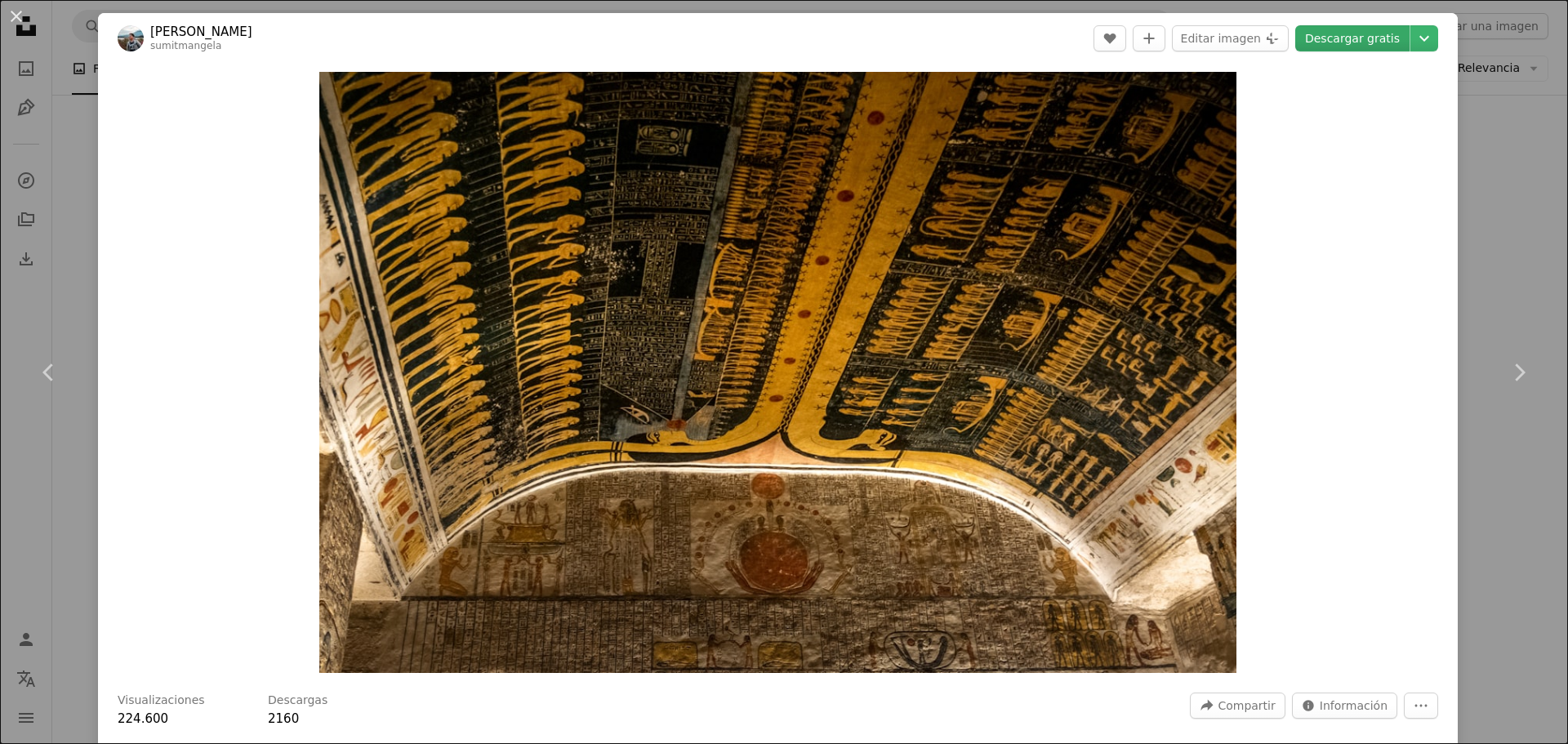
click at [1375, 42] on link "Descargar gratis" at bounding box center [1352, 39] width 115 height 26
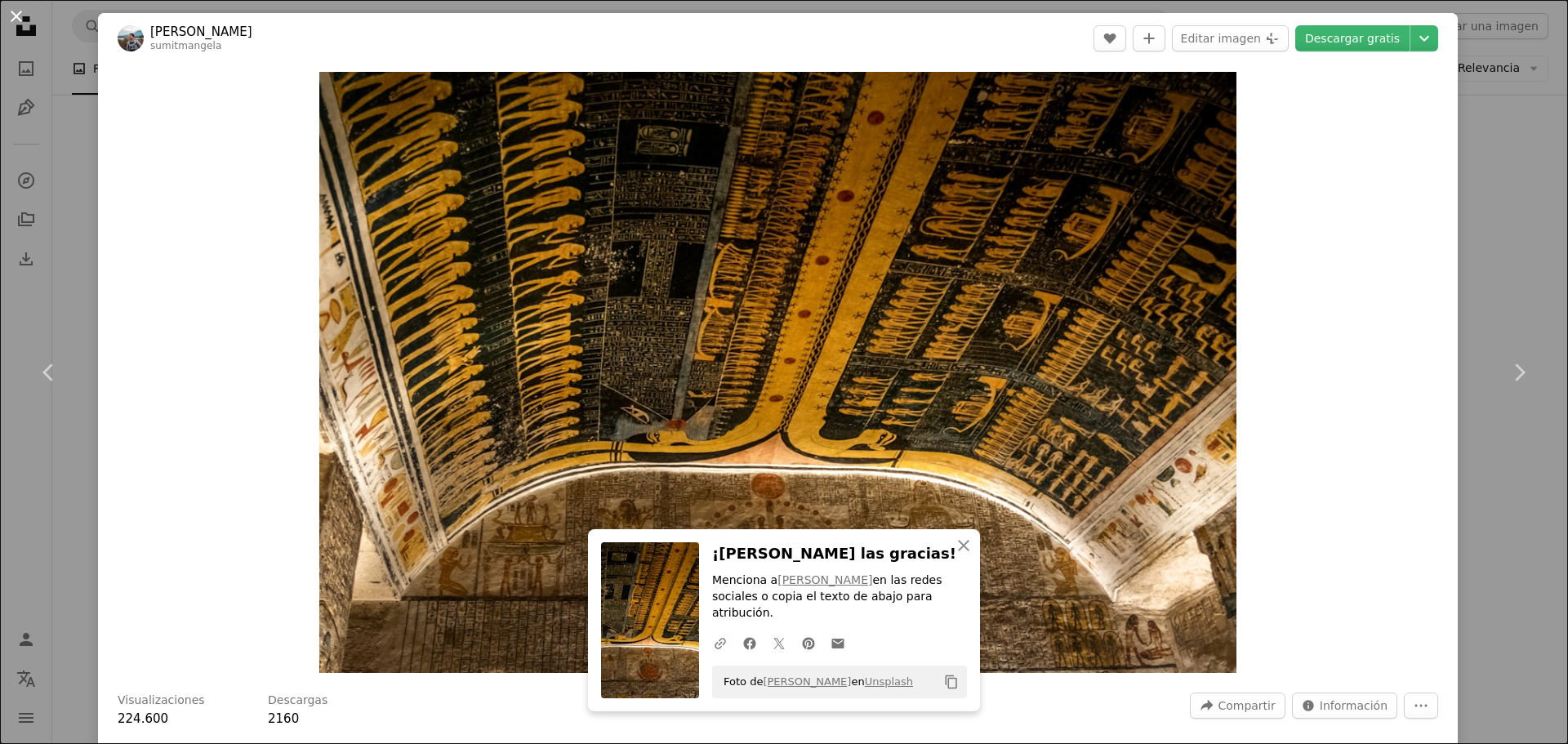
click at [15, 18] on button "An X shape" at bounding box center [16, 16] width 19 height 19
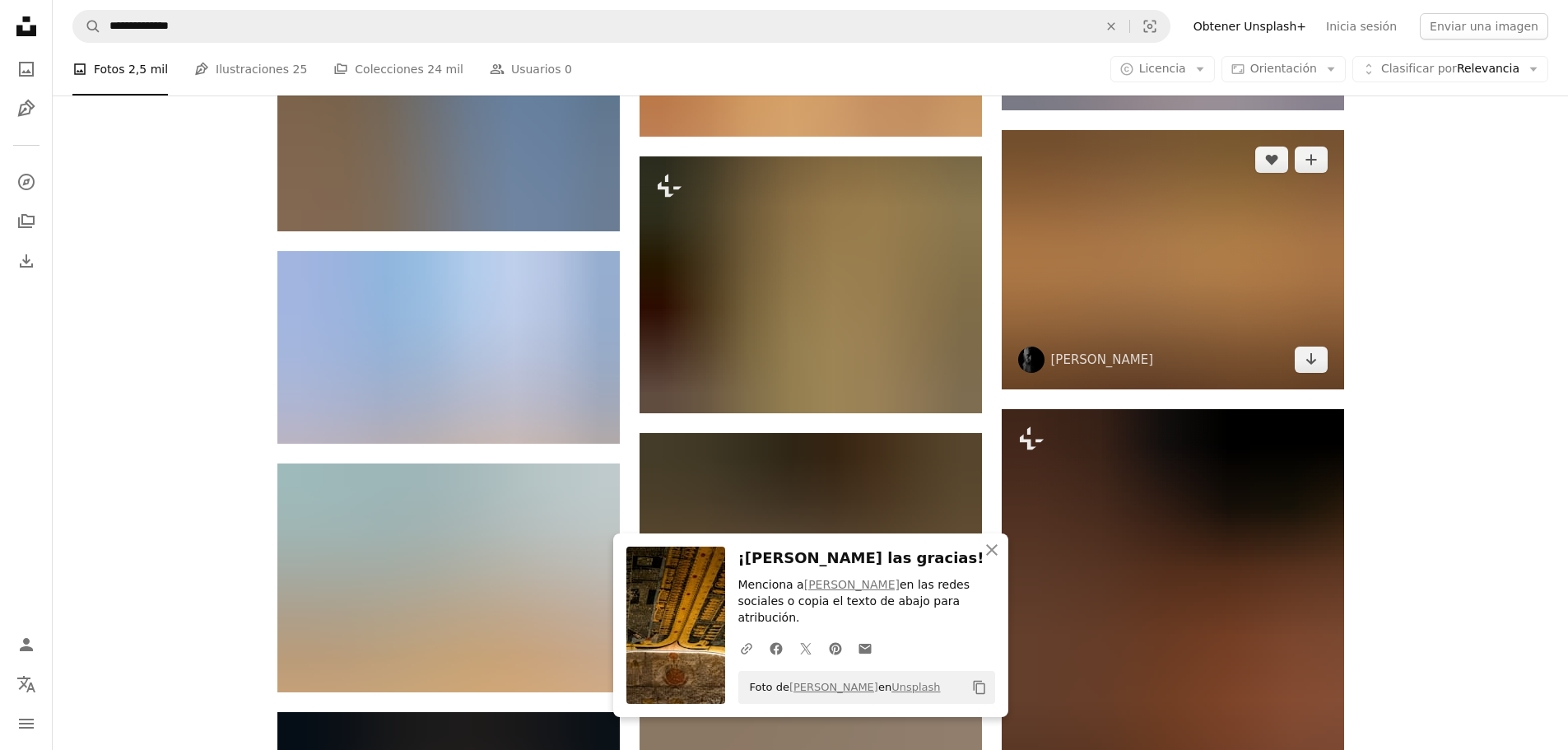
scroll to position [4034, 0]
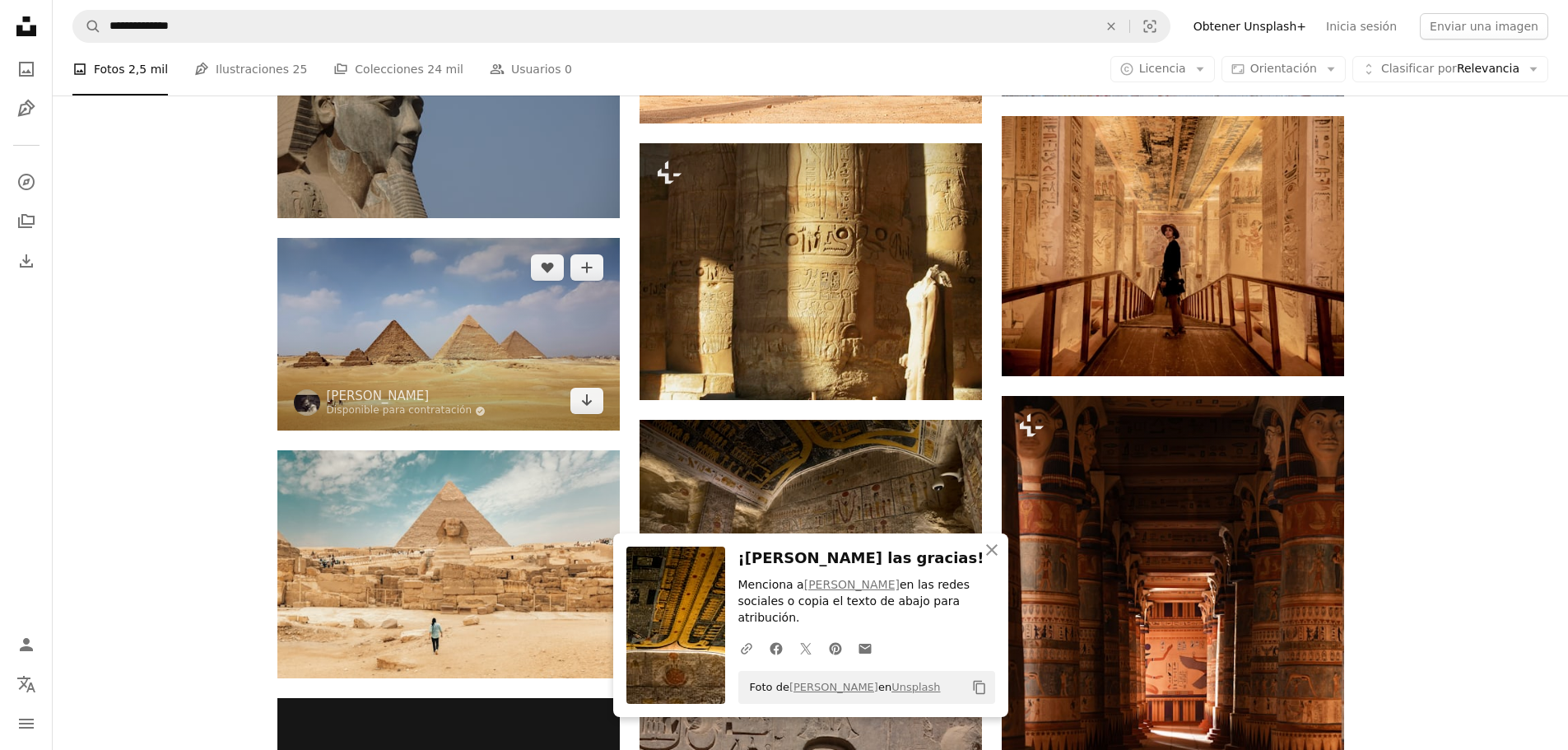
click at [438, 347] on img at bounding box center [448, 334] width 342 height 192
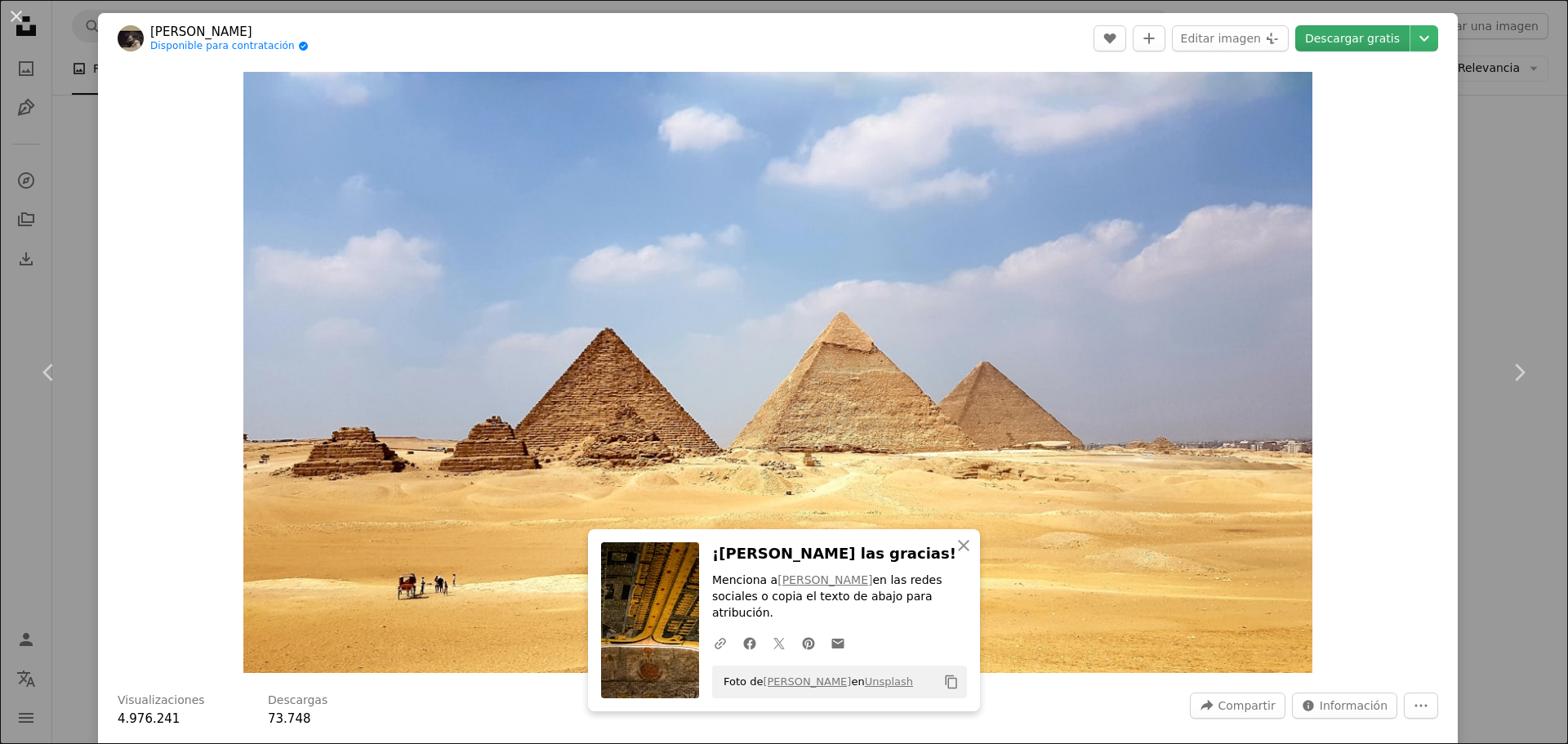
click at [1357, 34] on link "Descargar gratis" at bounding box center [1352, 39] width 115 height 26
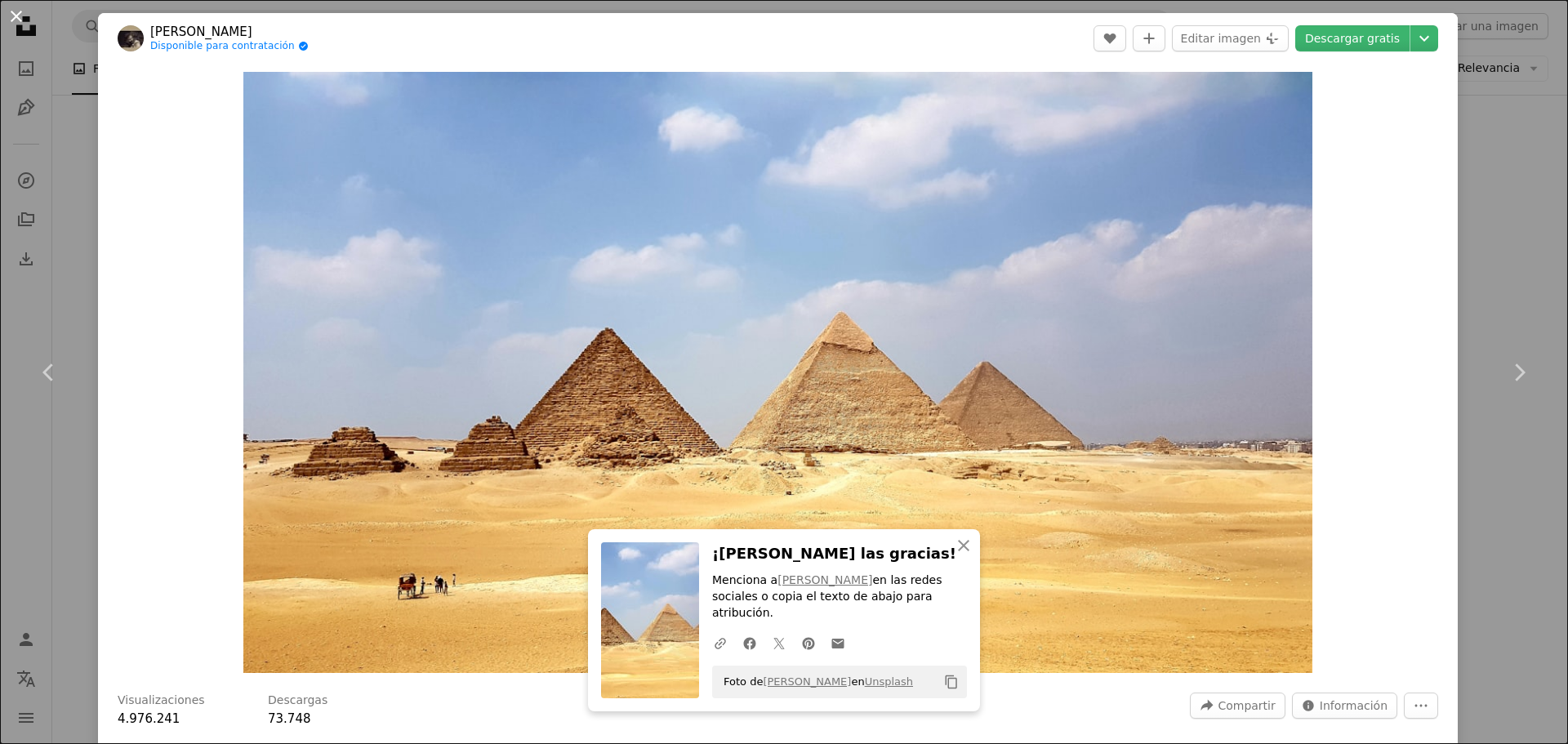
click at [11, 11] on button "An X shape" at bounding box center [16, 16] width 19 height 19
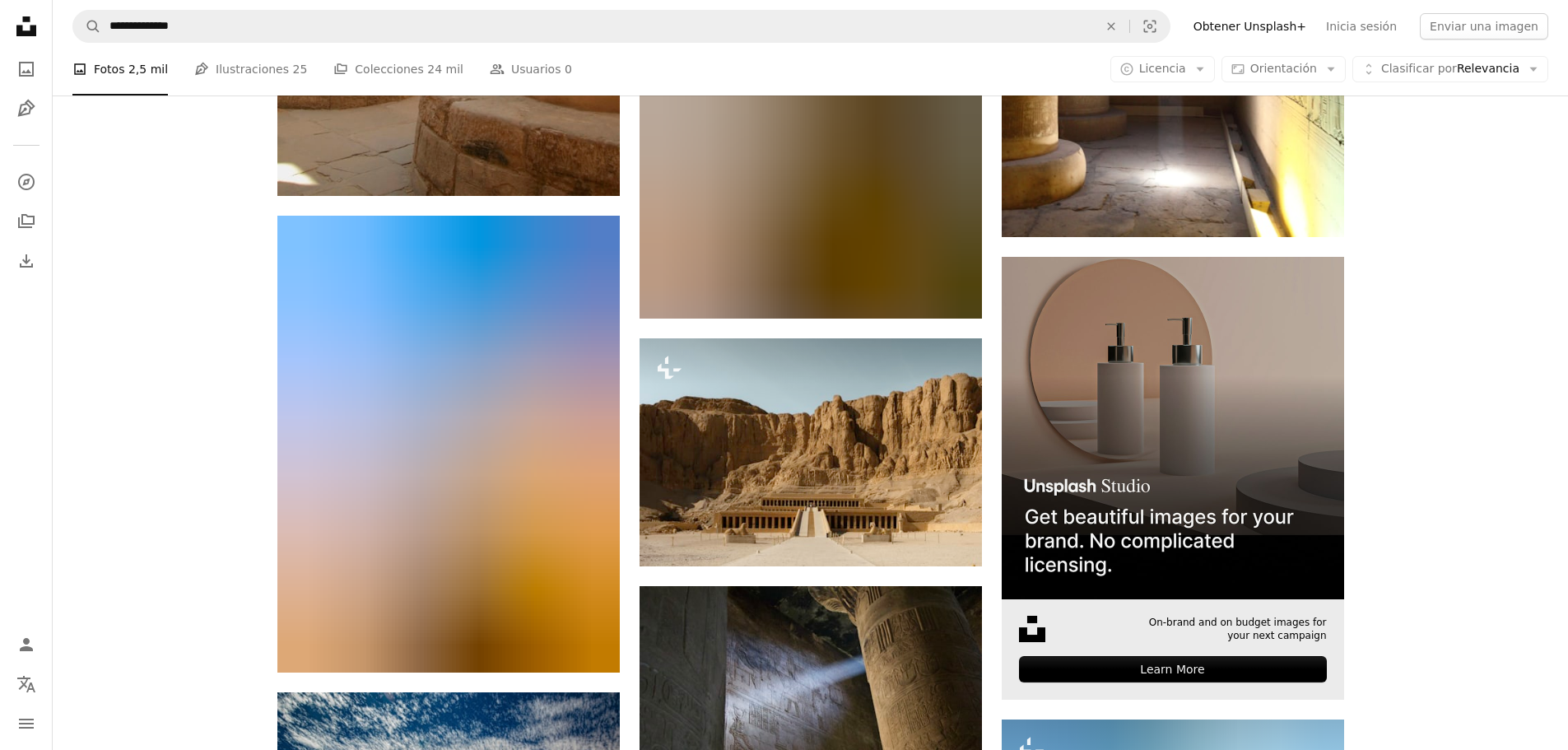
scroll to position [5269, 0]
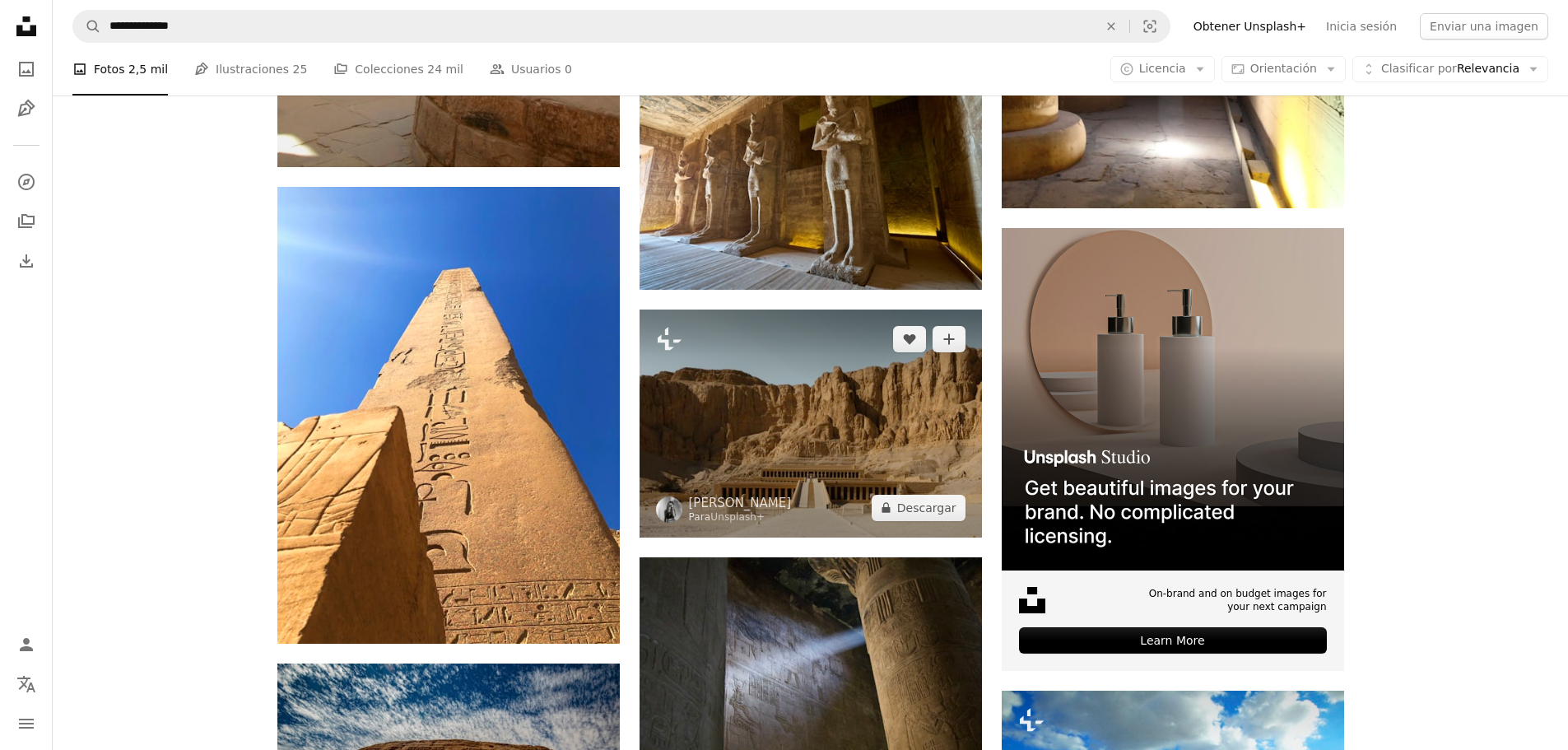
click at [777, 423] on img at bounding box center [811, 424] width 342 height 228
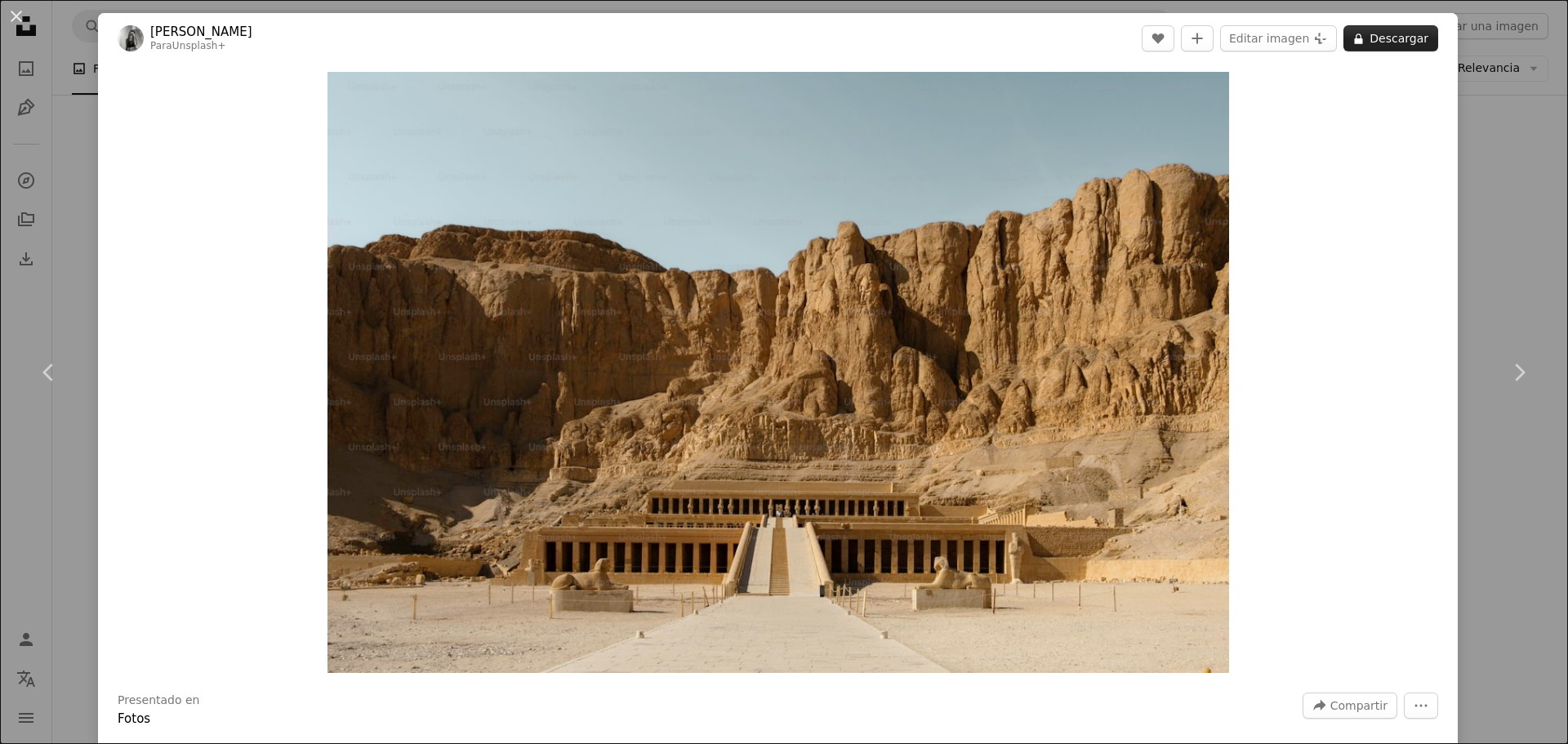
click at [1385, 39] on button "A lock Descargar" at bounding box center [1390, 39] width 95 height 26
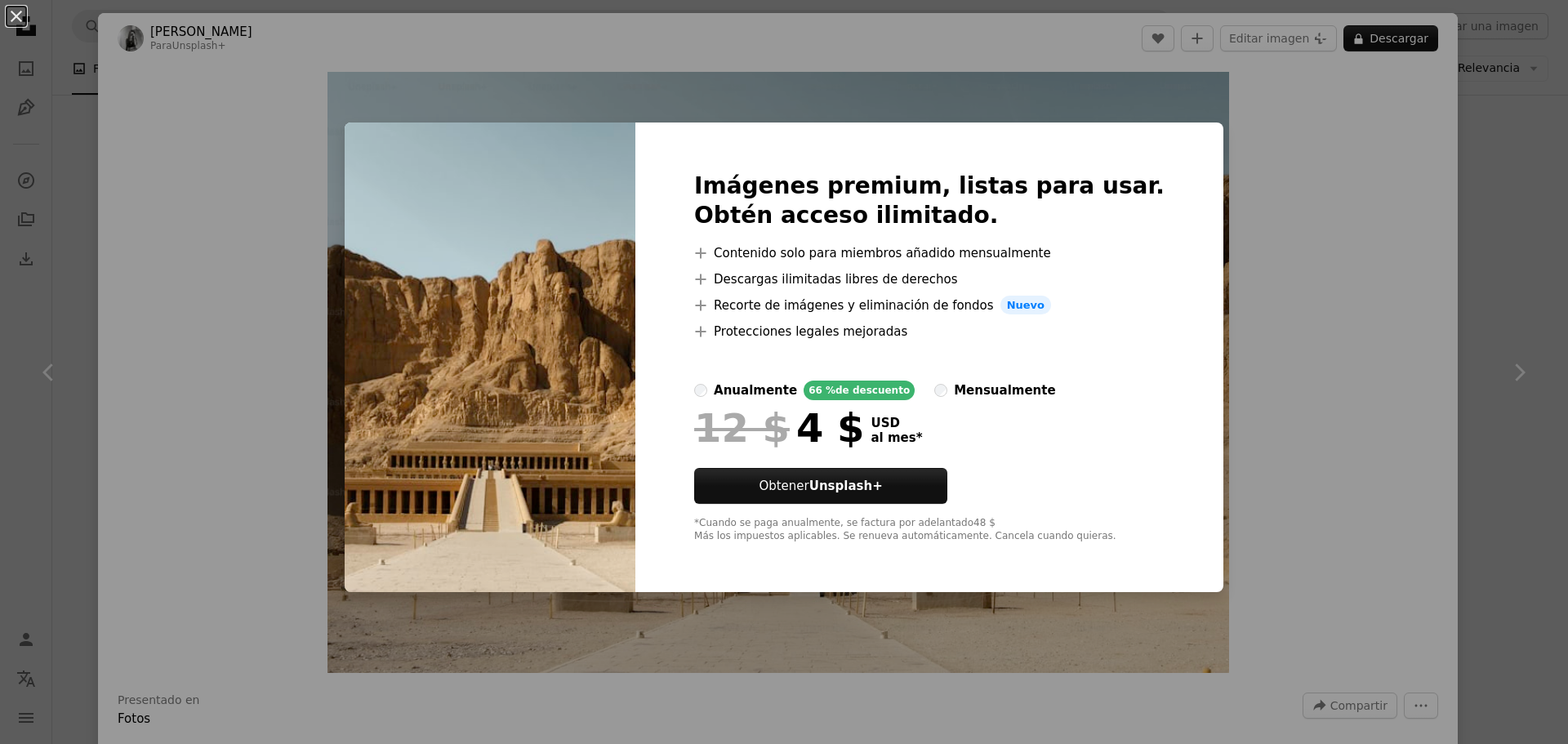
click at [23, 18] on button "An X shape" at bounding box center [16, 16] width 19 height 19
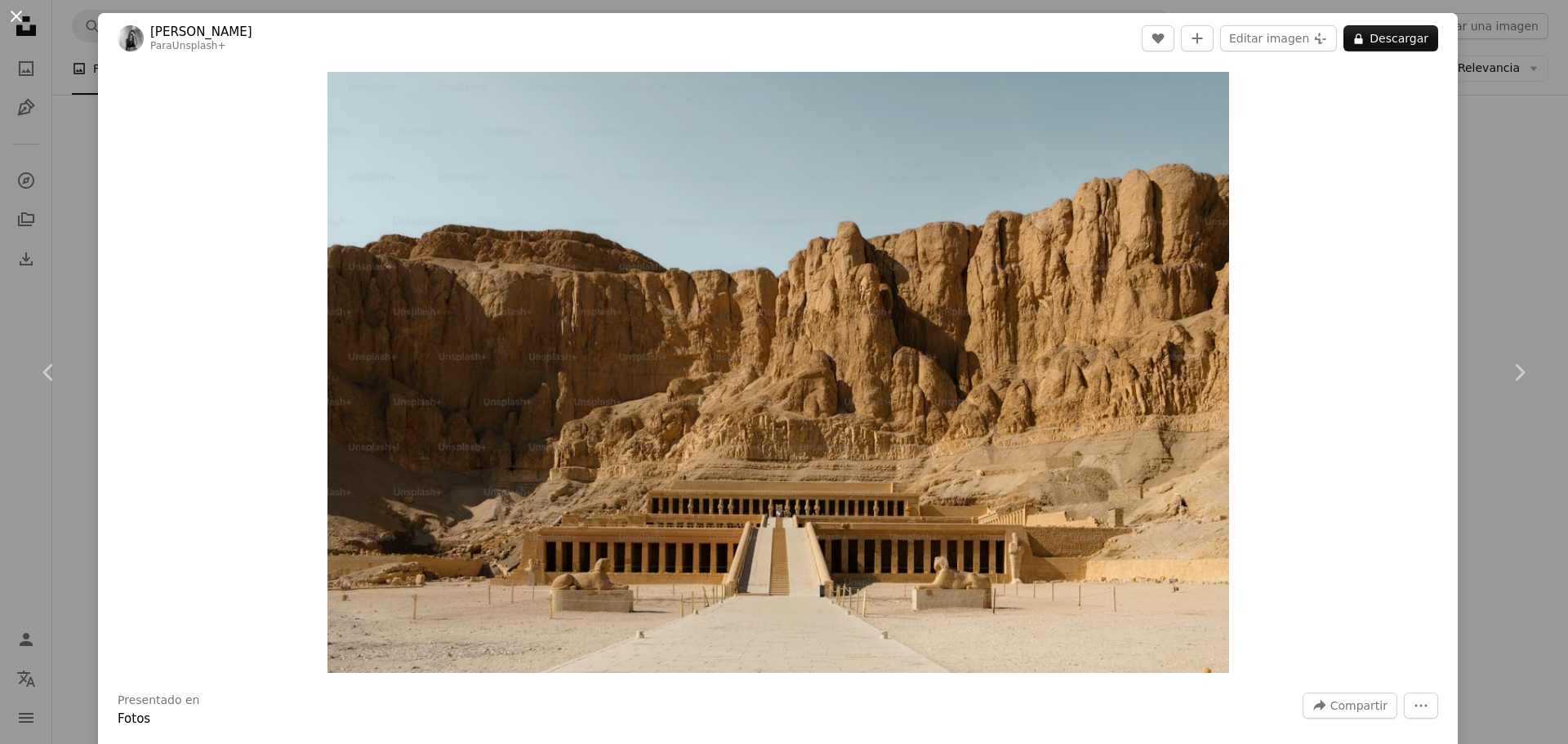
click at [17, 18] on button "An X shape" at bounding box center [16, 16] width 19 height 19
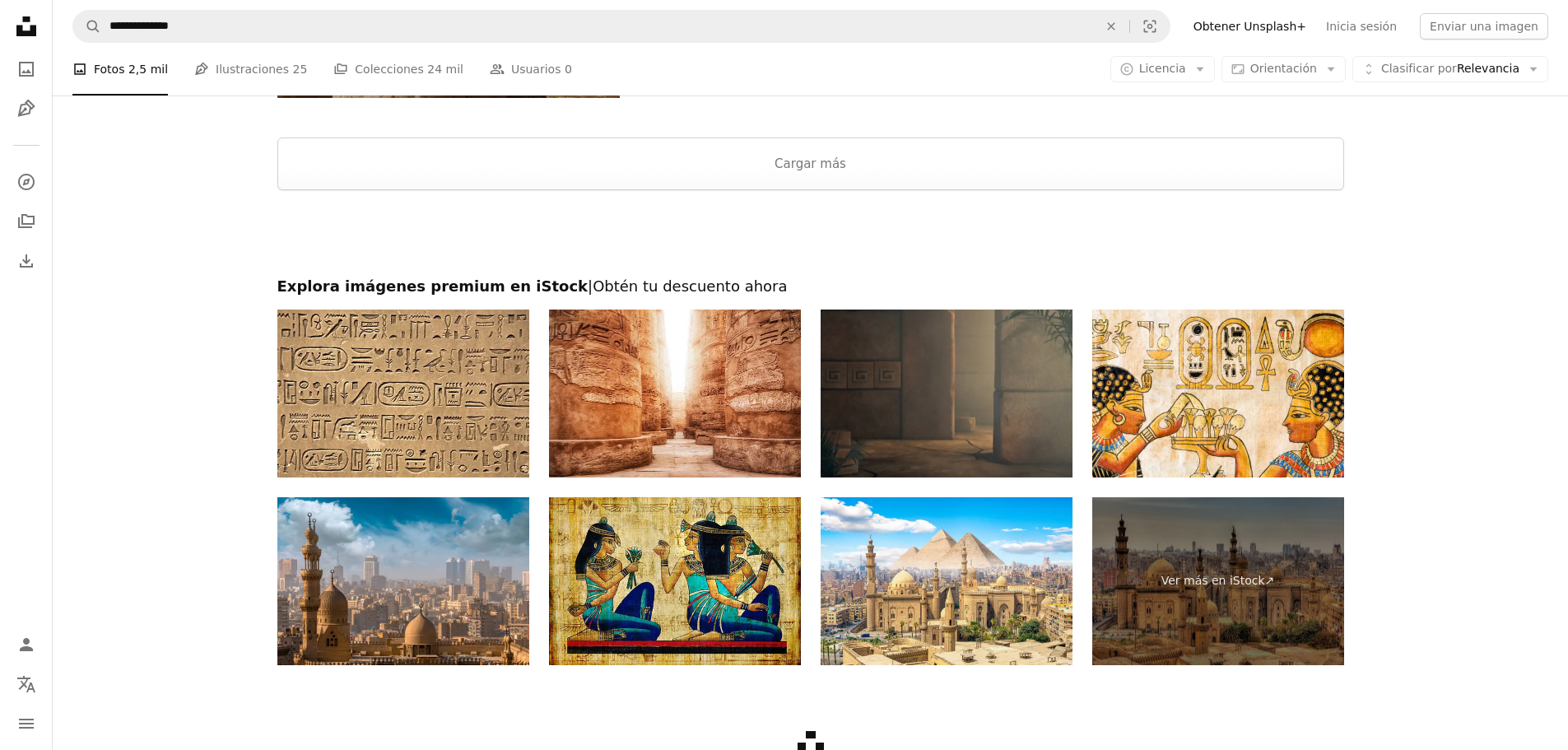
scroll to position [7968, 0]
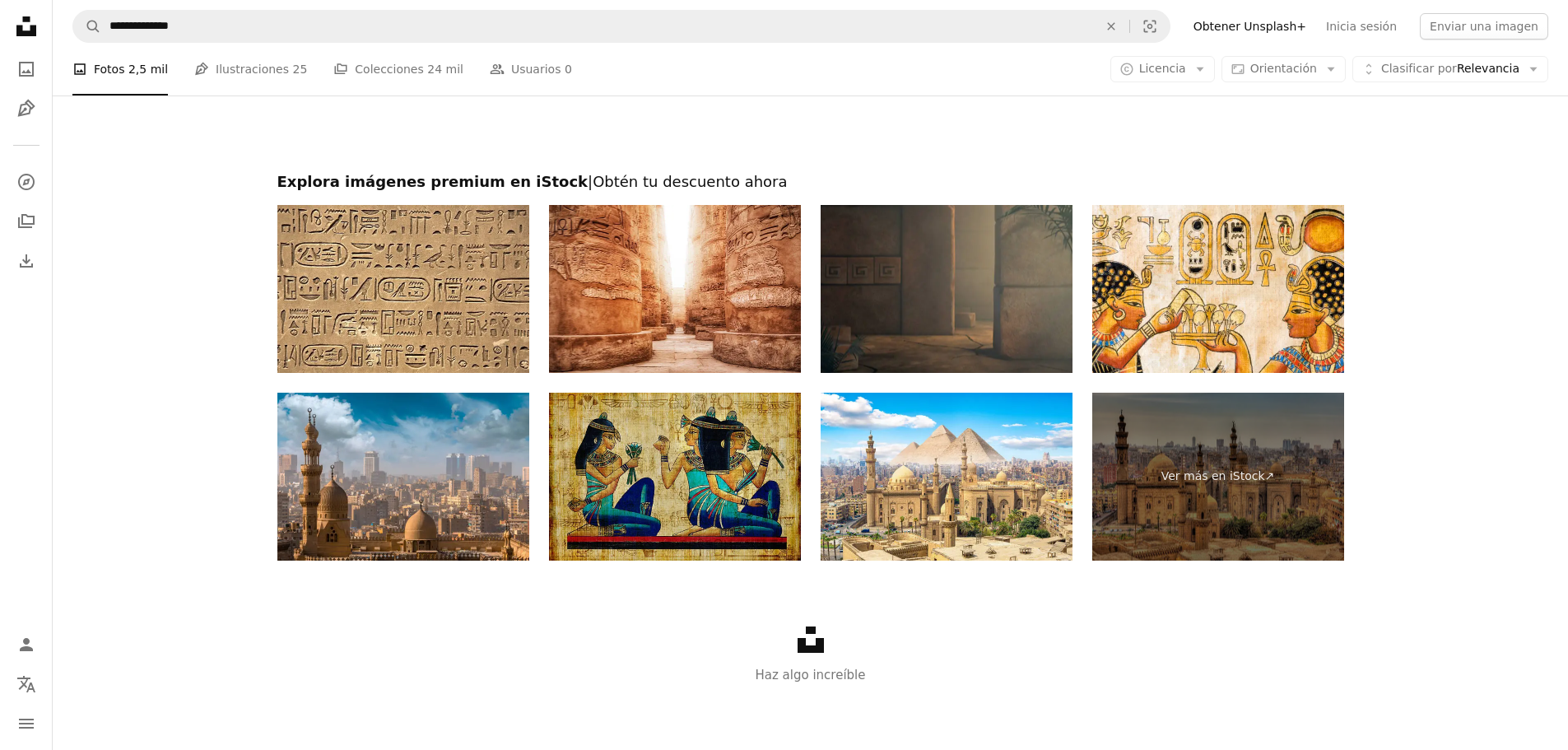
click at [661, 486] on img at bounding box center [675, 477] width 251 height 168
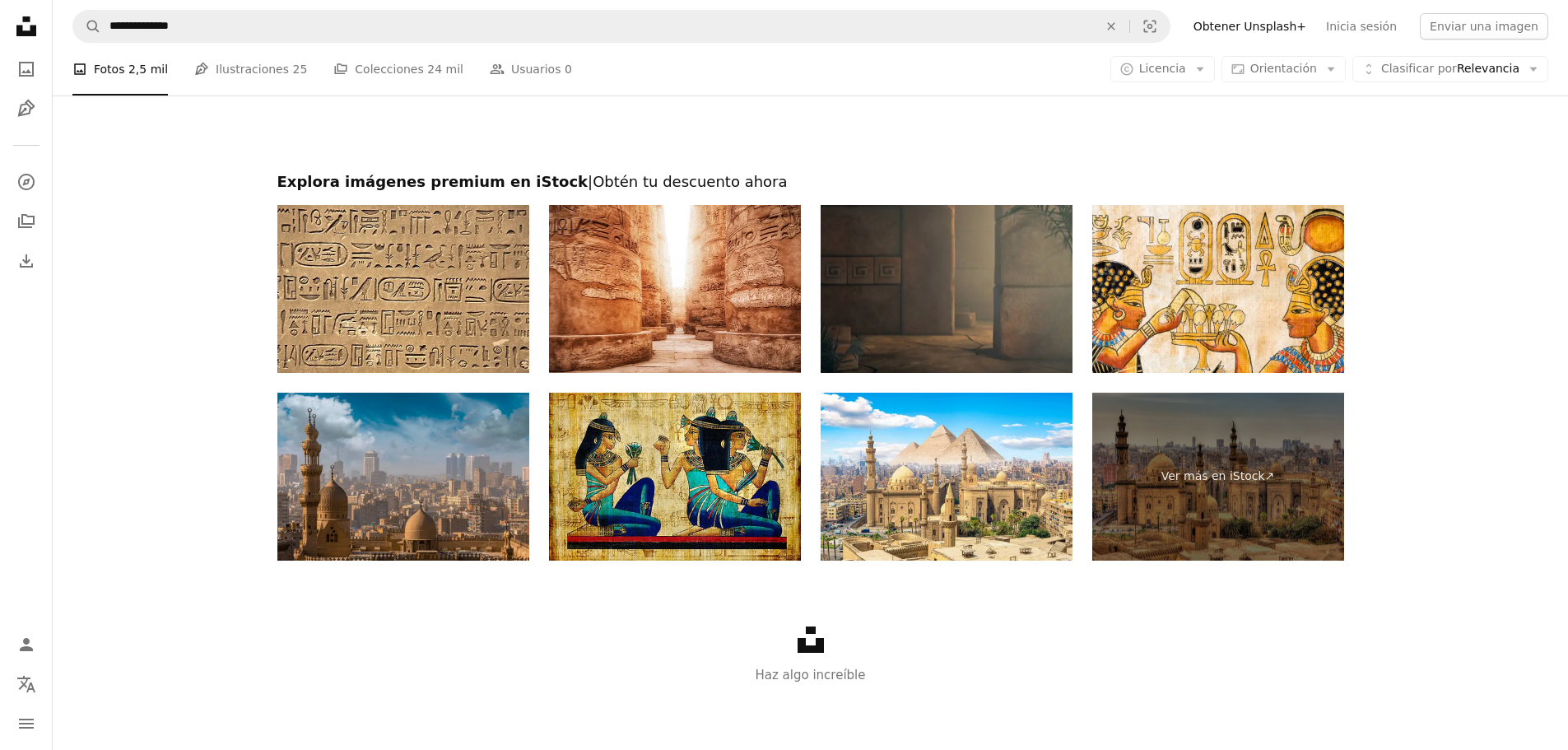
click at [396, 464] on img at bounding box center [403, 477] width 251 height 168
